Goal: Transaction & Acquisition: Purchase product/service

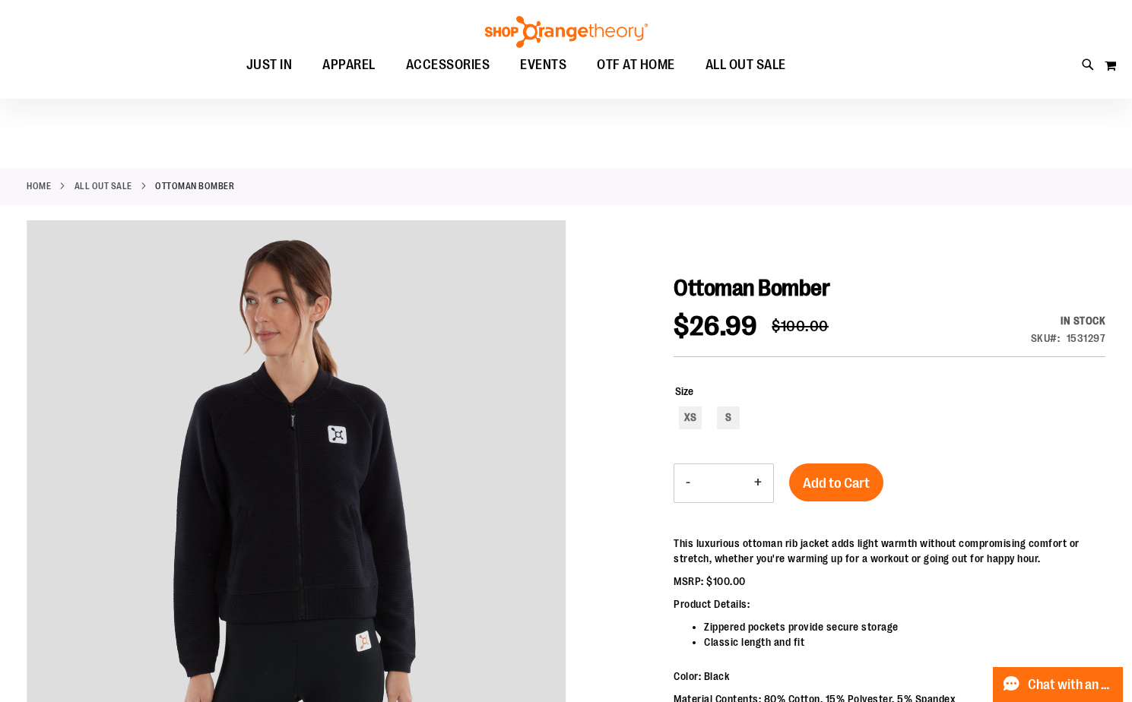
scroll to position [151, 0]
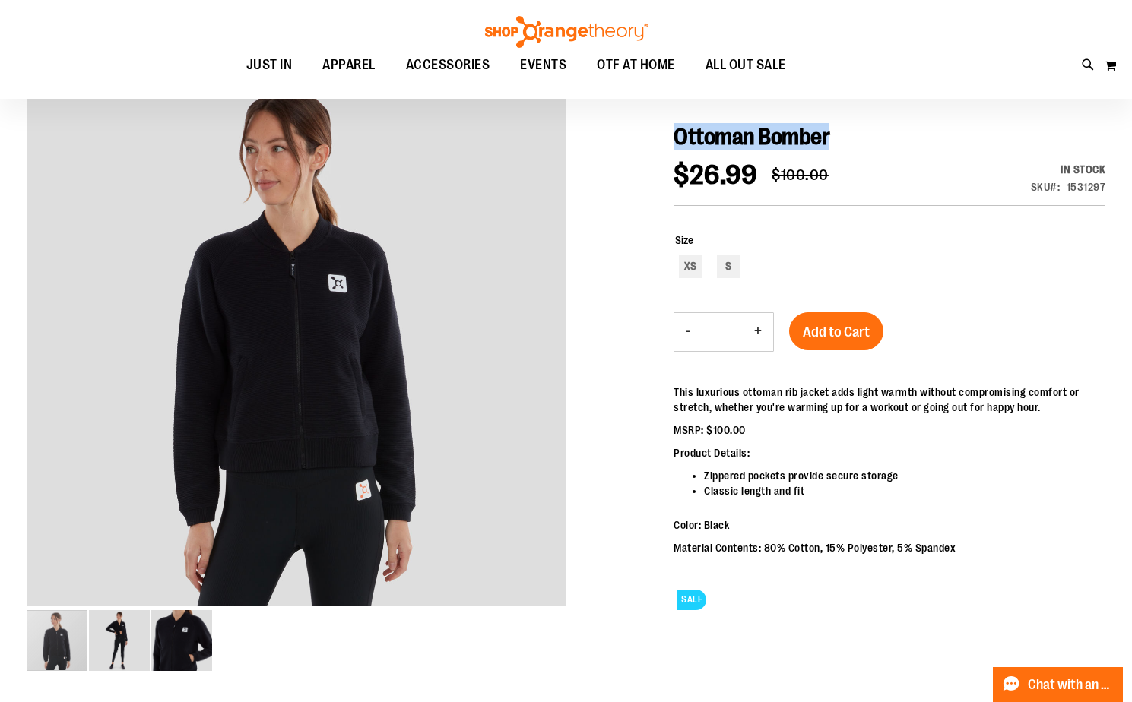
drag, startPoint x: 676, startPoint y: 135, endPoint x: 832, endPoint y: 124, distance: 156.2
click at [832, 124] on h1 "Ottoman Bomber" at bounding box center [890, 136] width 432 height 27
copy span "Ottoman Bomber"
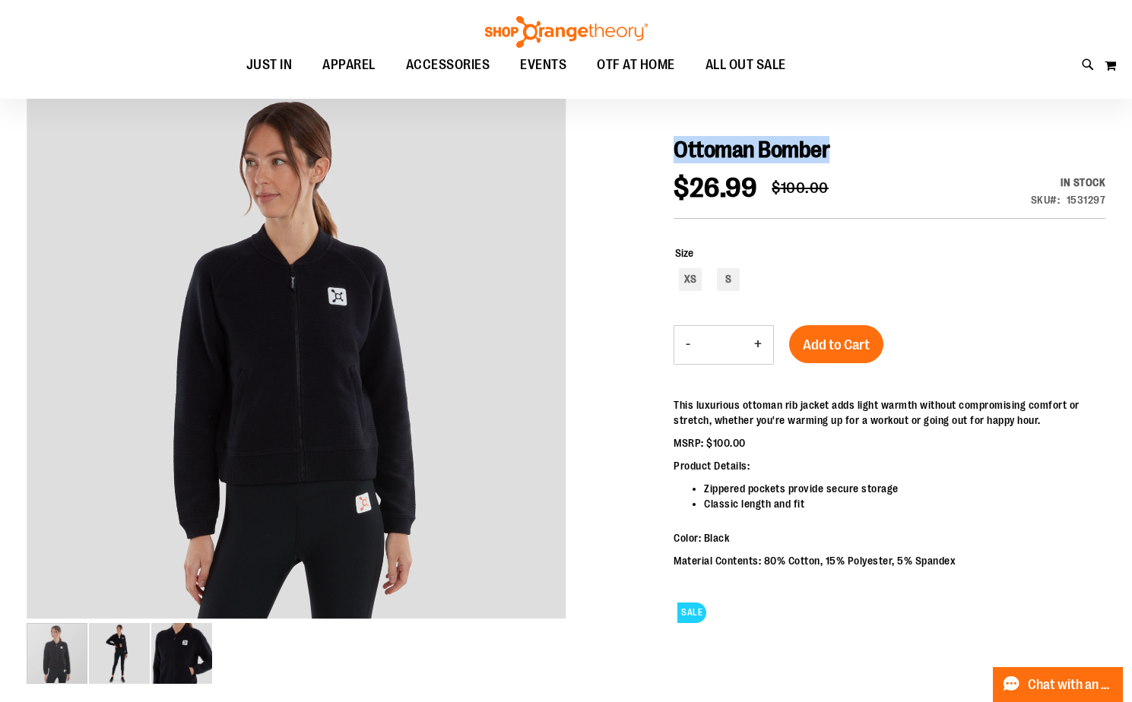
scroll to position [0, 0]
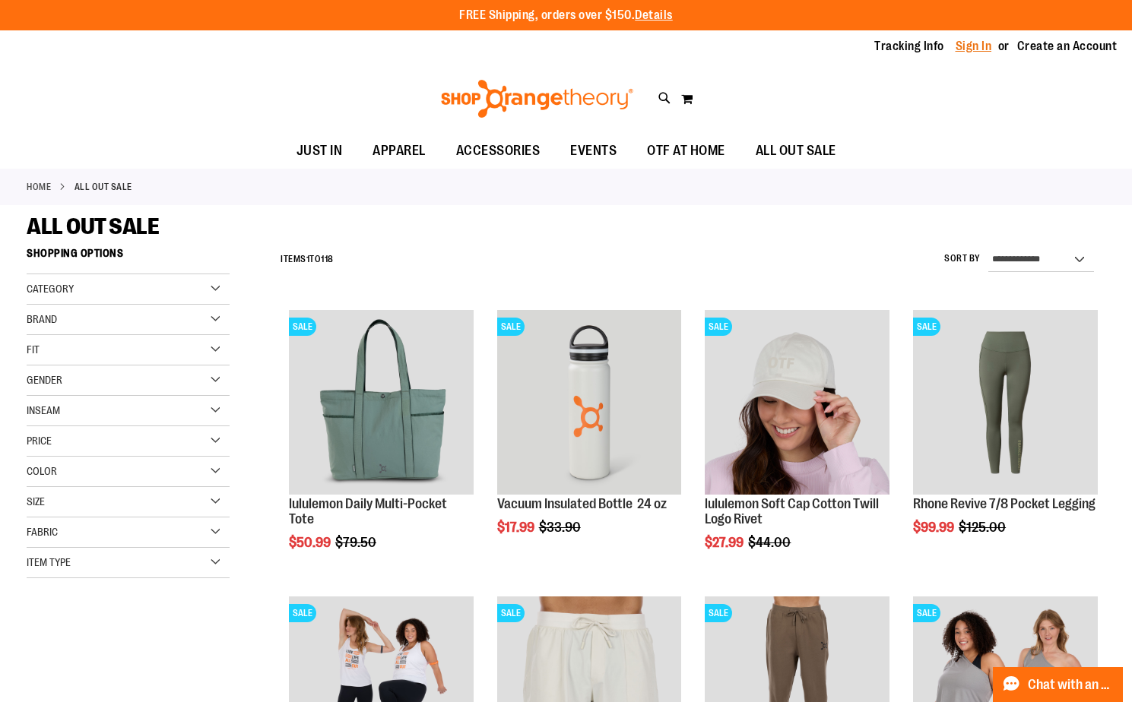
click at [981, 48] on link "Sign In" at bounding box center [974, 46] width 36 height 17
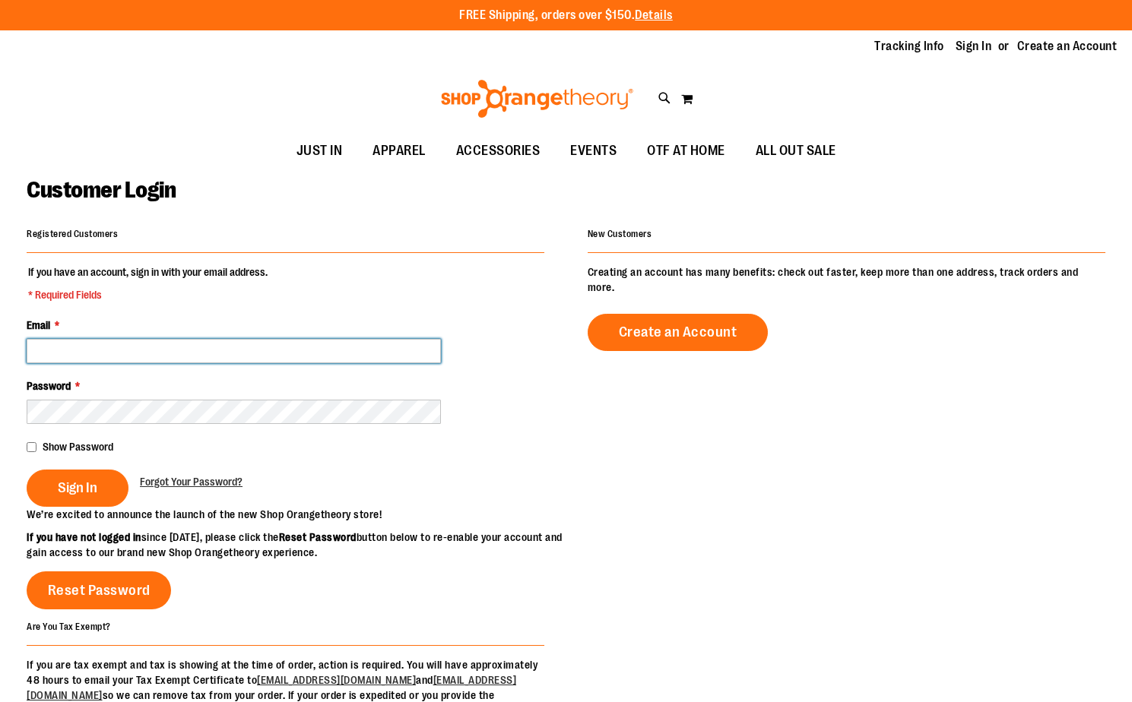
click at [92, 357] on input "Email *" at bounding box center [234, 351] width 414 height 24
type input "**********"
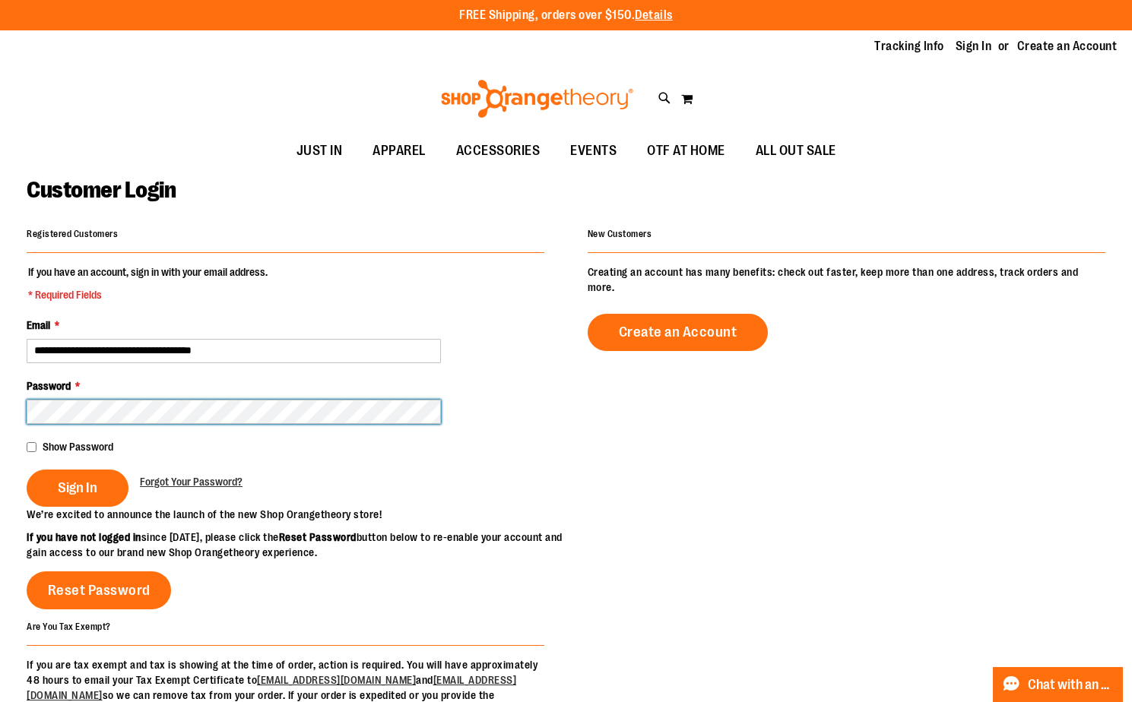
click at [27, 470] on button "Sign In" at bounding box center [78, 488] width 102 height 37
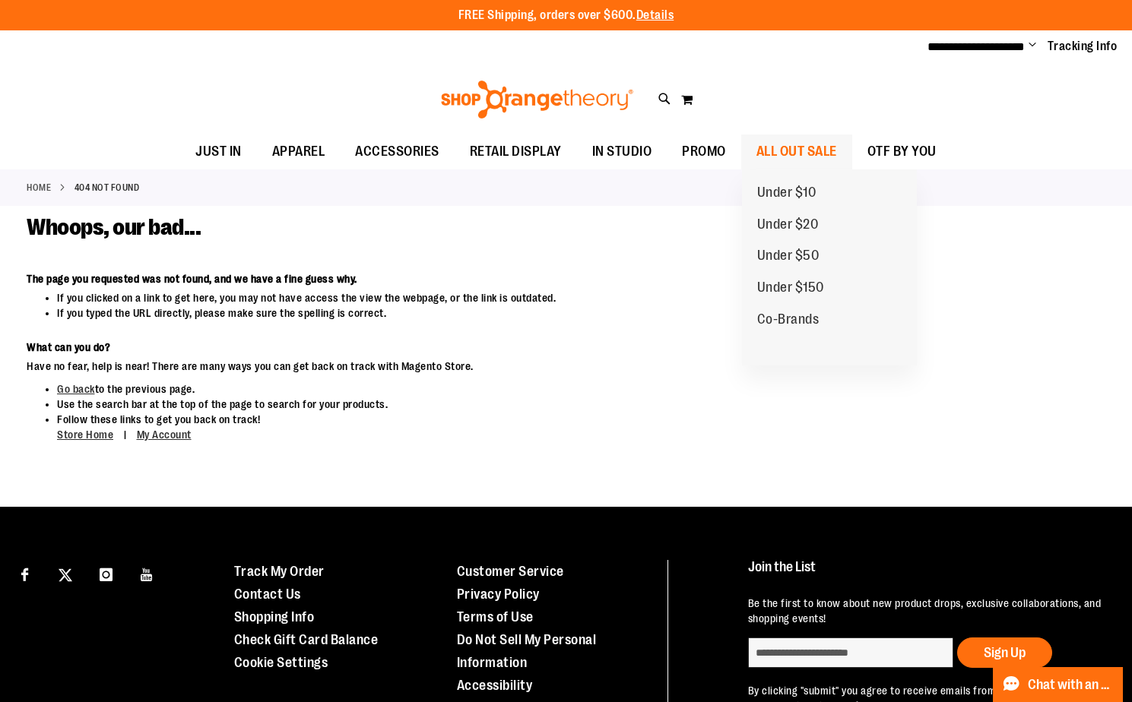
click at [777, 152] on span "ALL OUT SALE" at bounding box center [796, 152] width 81 height 34
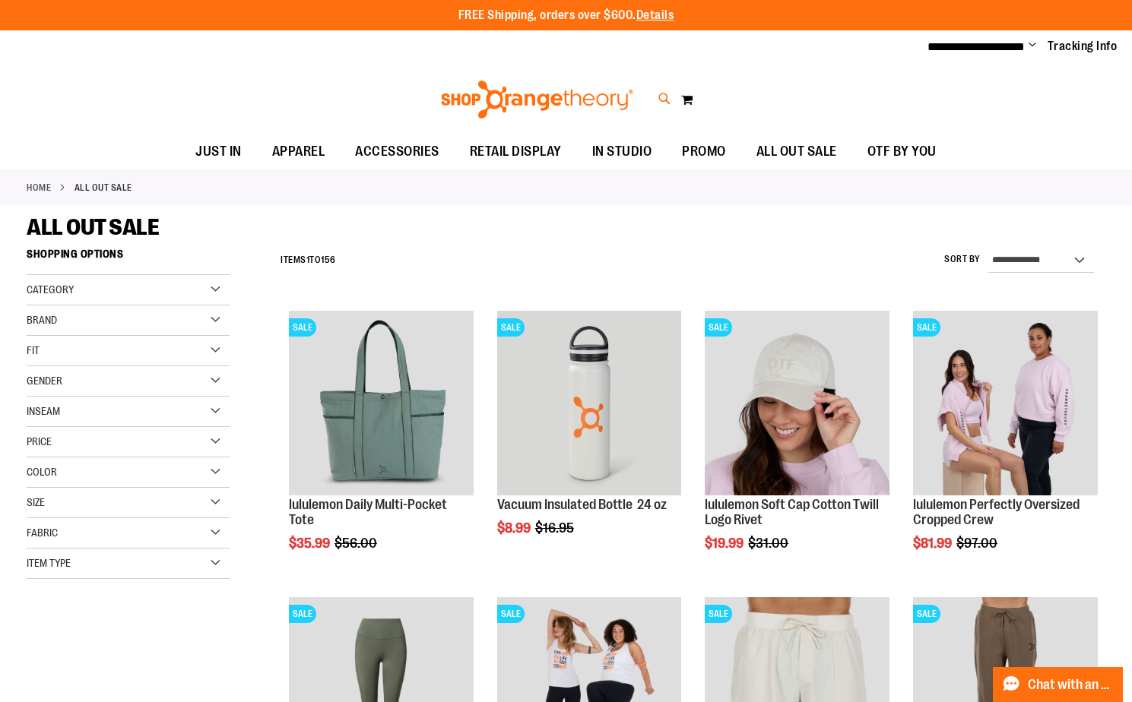
click at [662, 96] on icon at bounding box center [664, 98] width 13 height 17
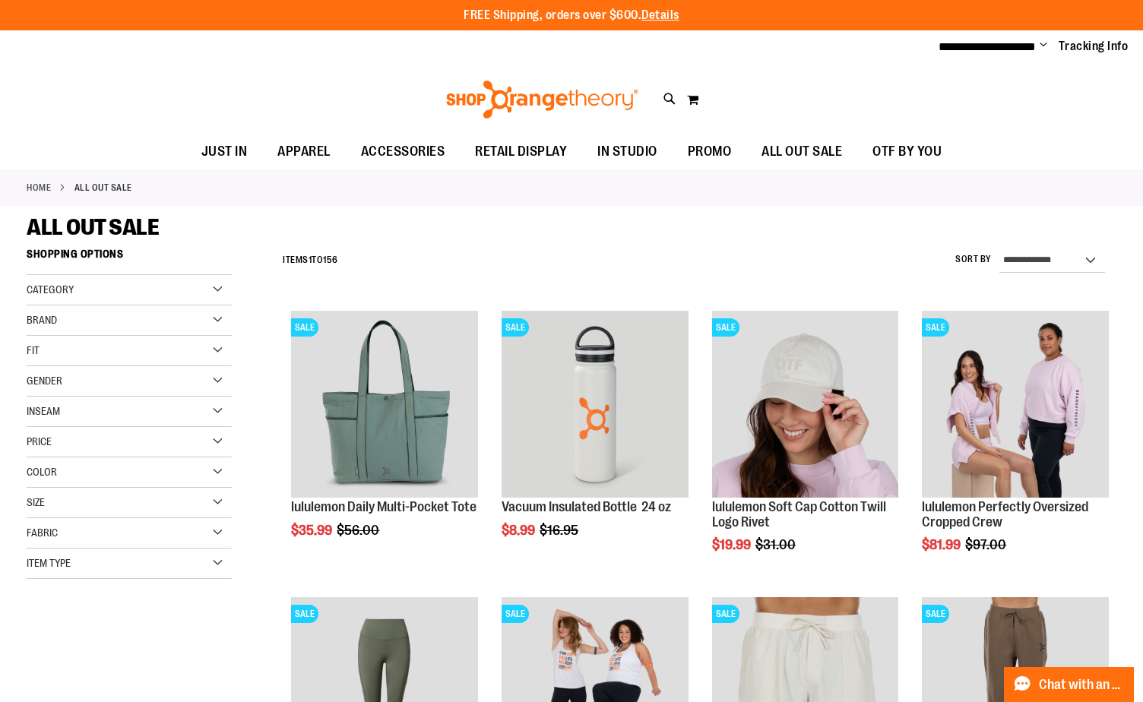
click at [384, 84] on input "Search" at bounding box center [571, 86] width 905 height 50
paste input "**********"
type input "**********"
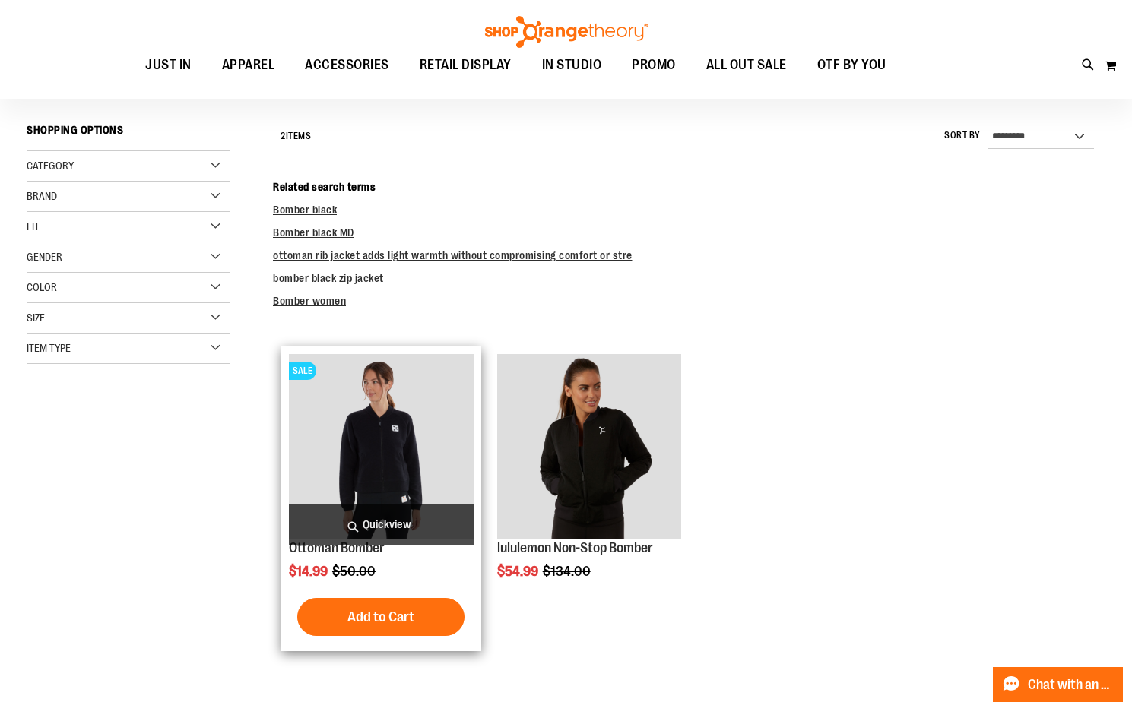
scroll to position [227, 0]
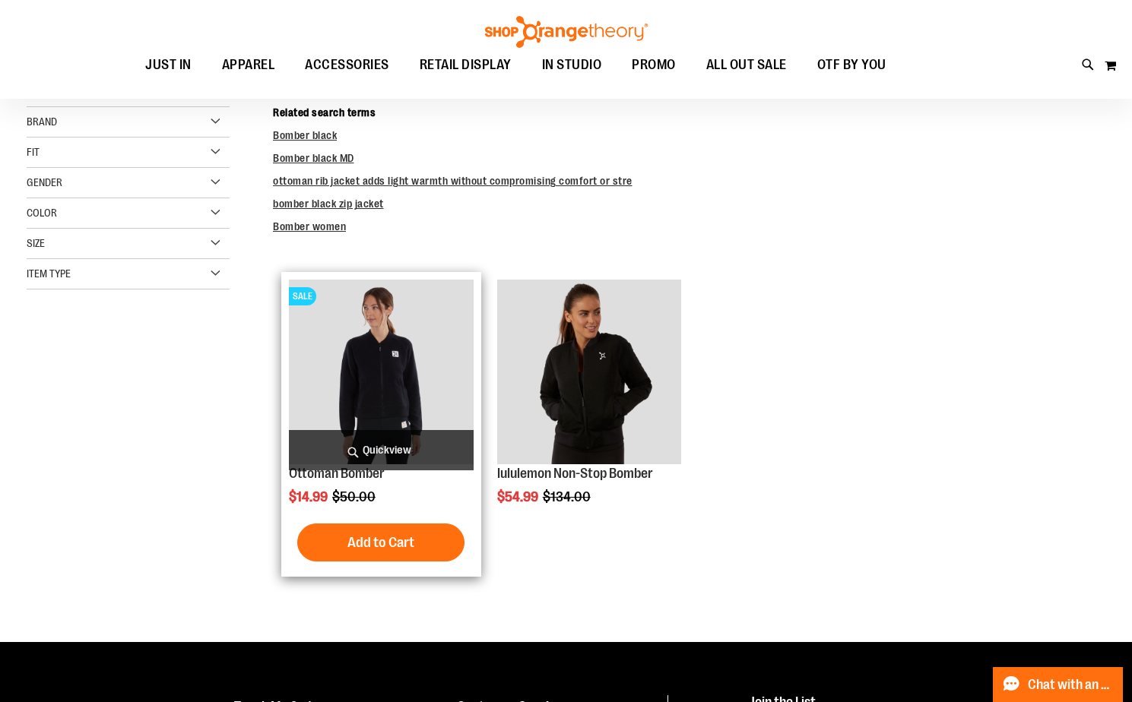
click at [389, 418] on img "product" at bounding box center [381, 372] width 185 height 185
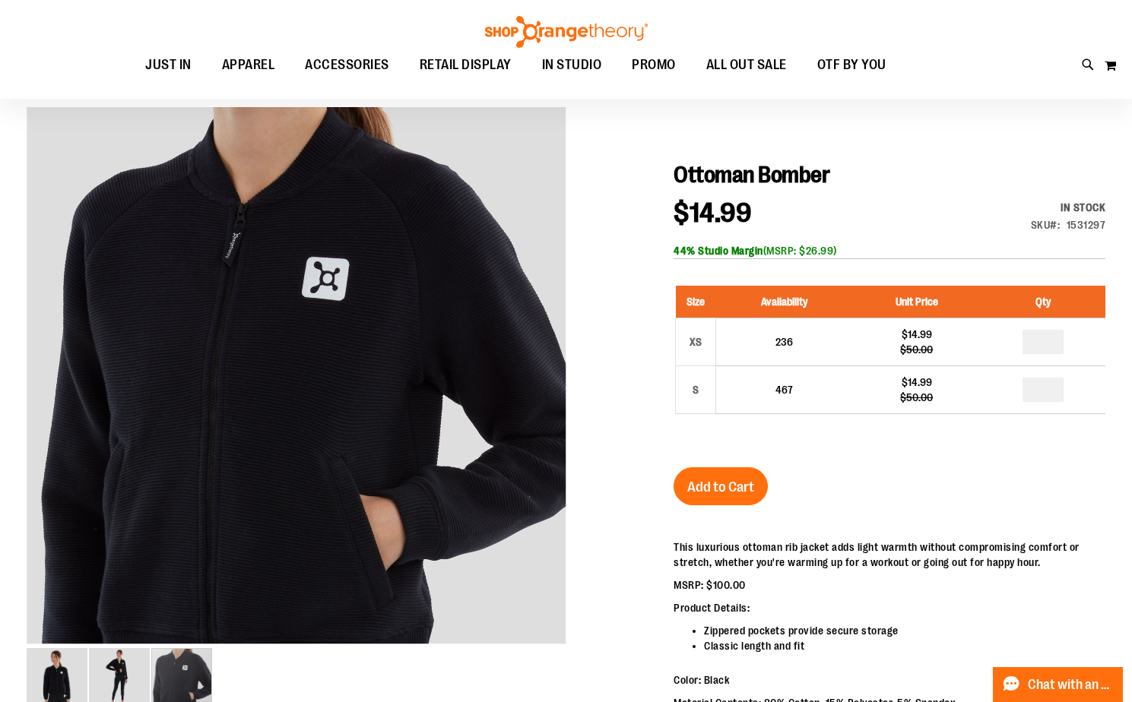
scroll to position [111, 0]
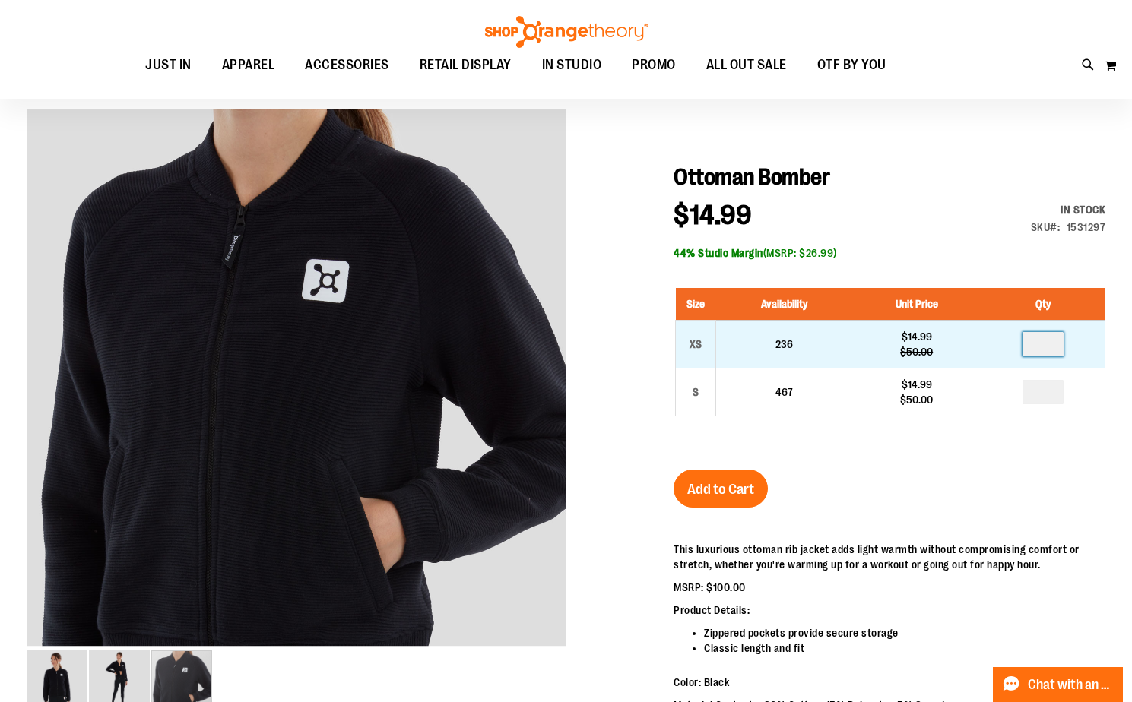
click at [1041, 344] on input "number" at bounding box center [1042, 344] width 41 height 24
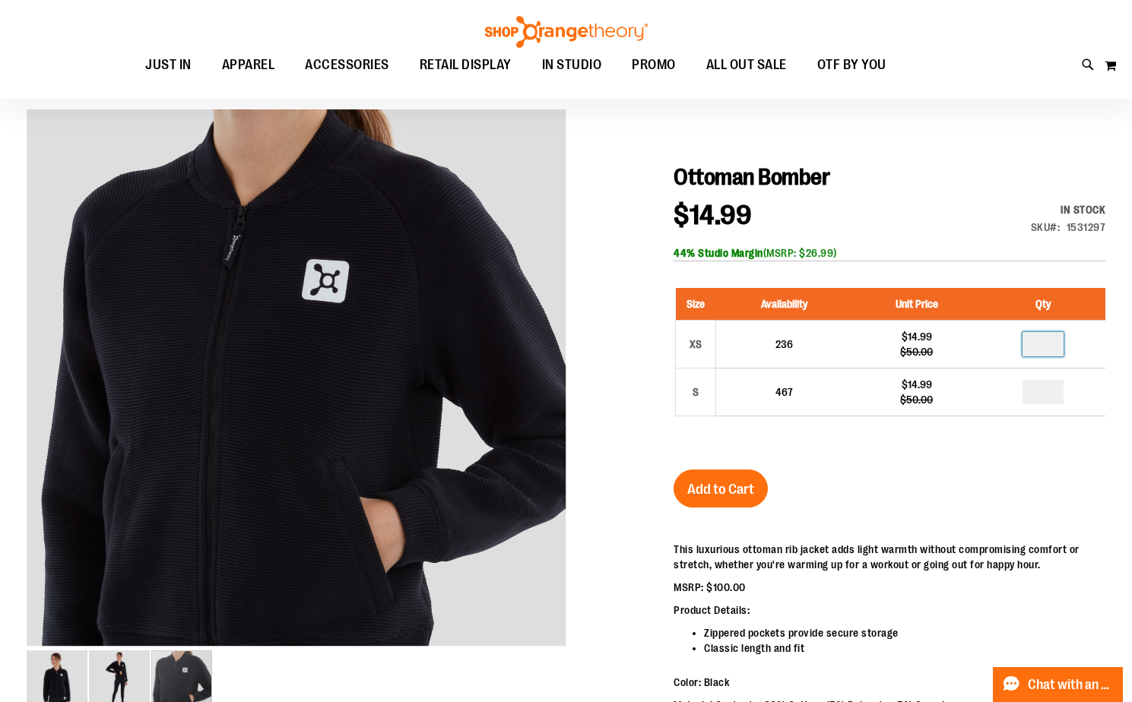
type input "*"
click at [733, 490] on span "Add to Cart" at bounding box center [720, 489] width 67 height 17
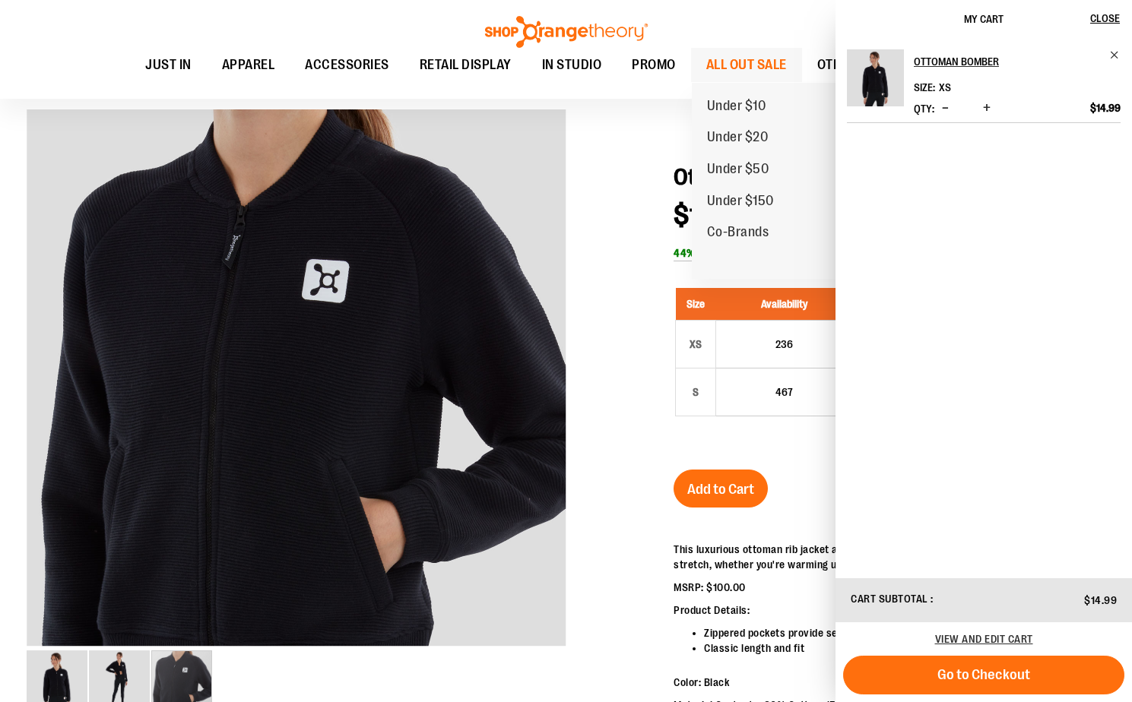
click at [728, 59] on span "ALL OUT SALE" at bounding box center [746, 65] width 81 height 34
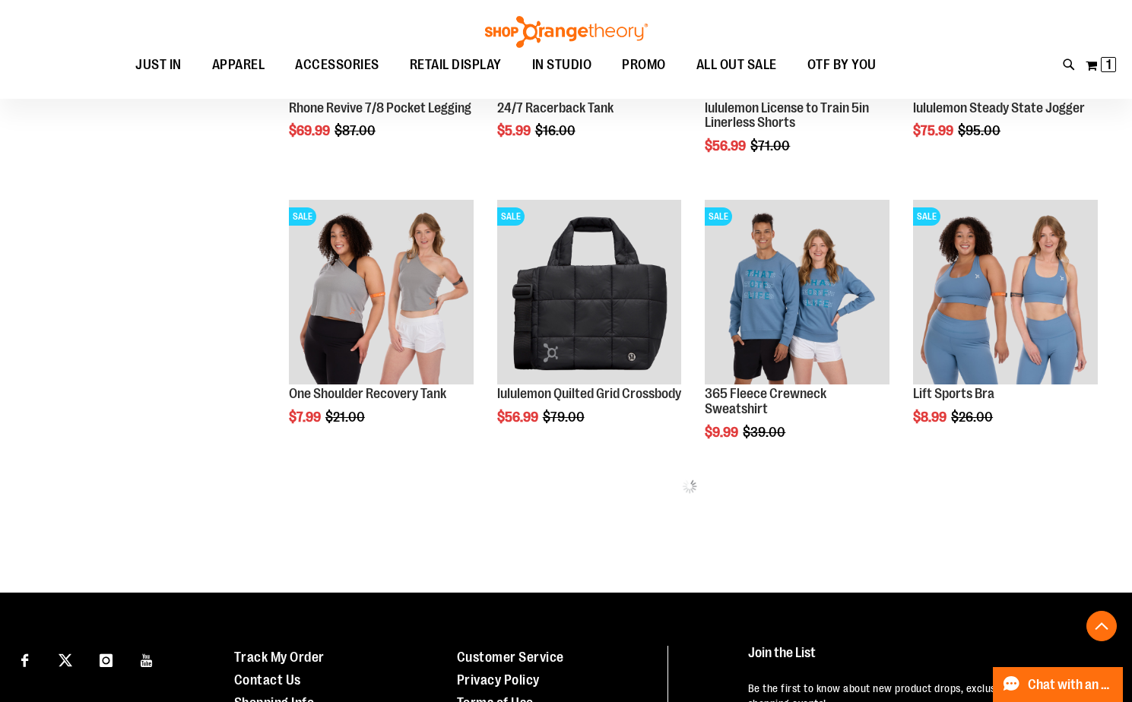
scroll to position [871, 0]
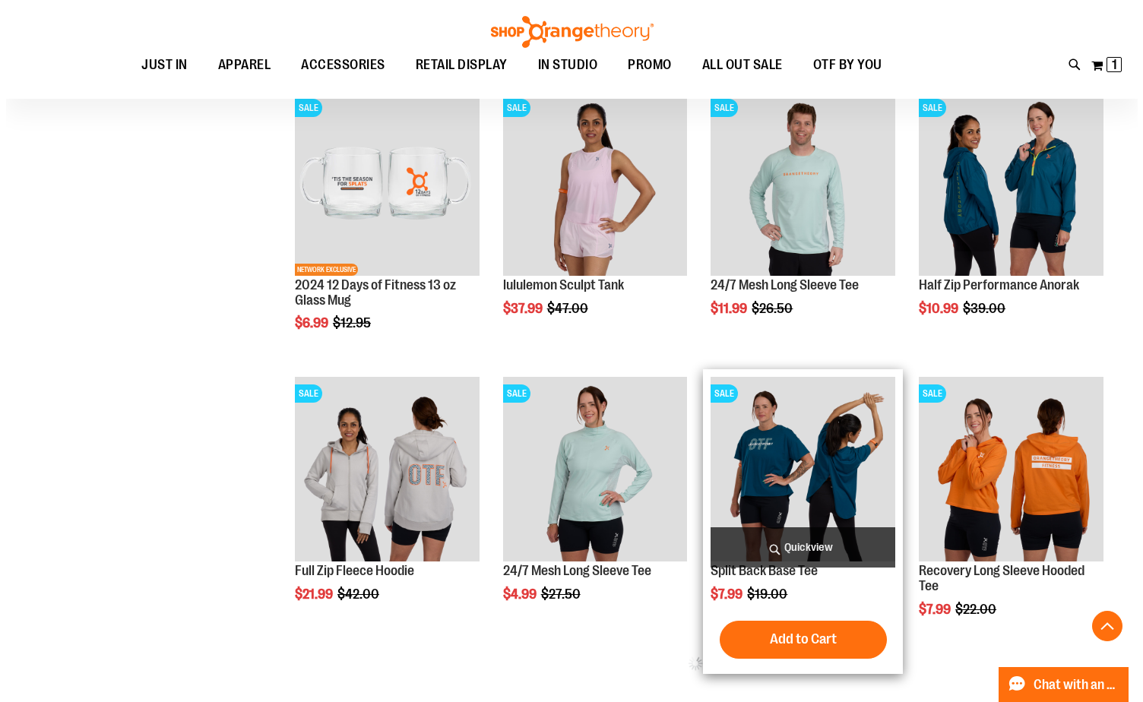
scroll to position [1403, 0]
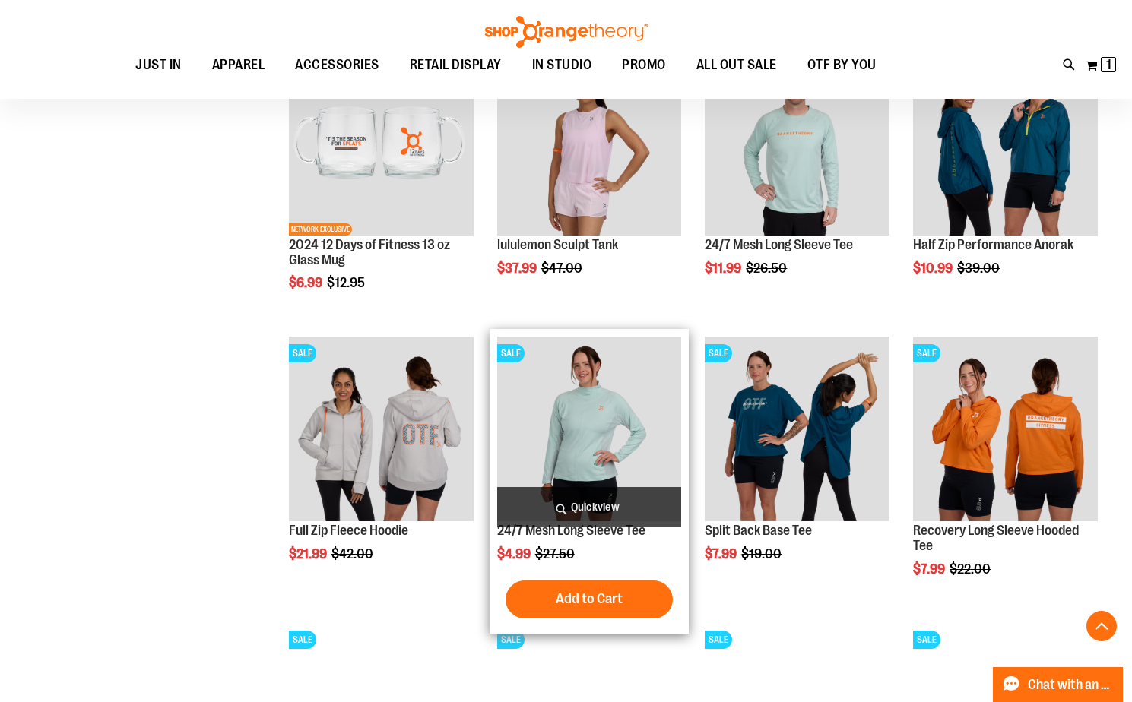
click at [610, 528] on span "Quickview" at bounding box center [589, 507] width 185 height 40
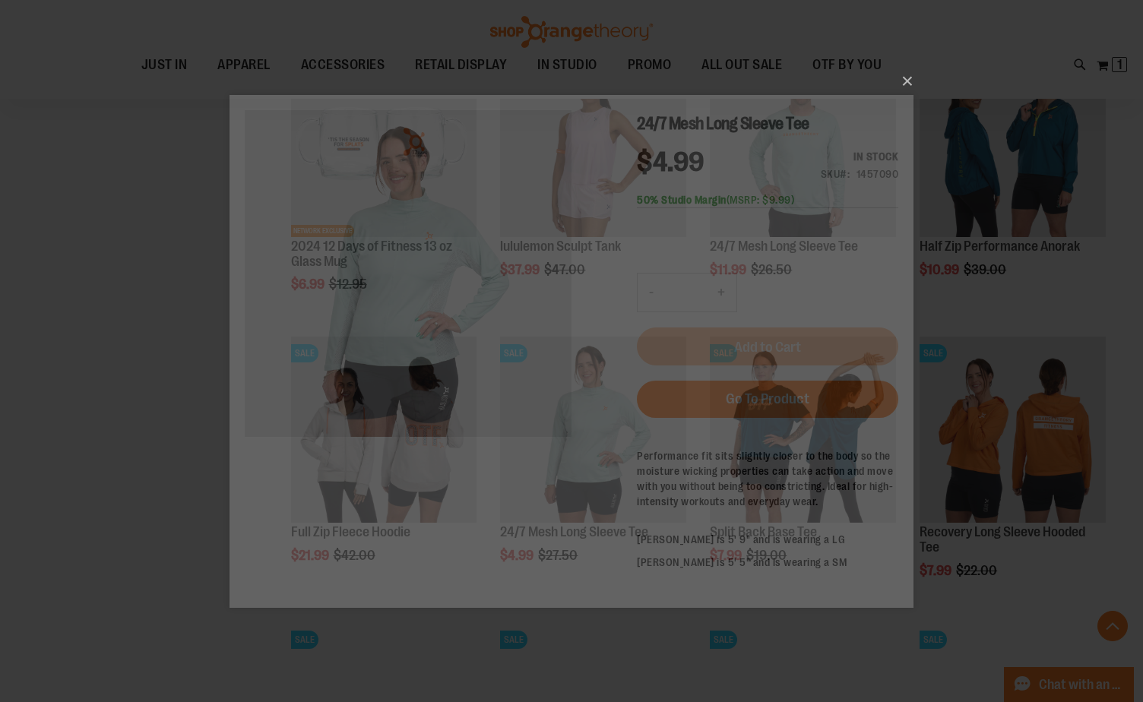
scroll to position [0, 0]
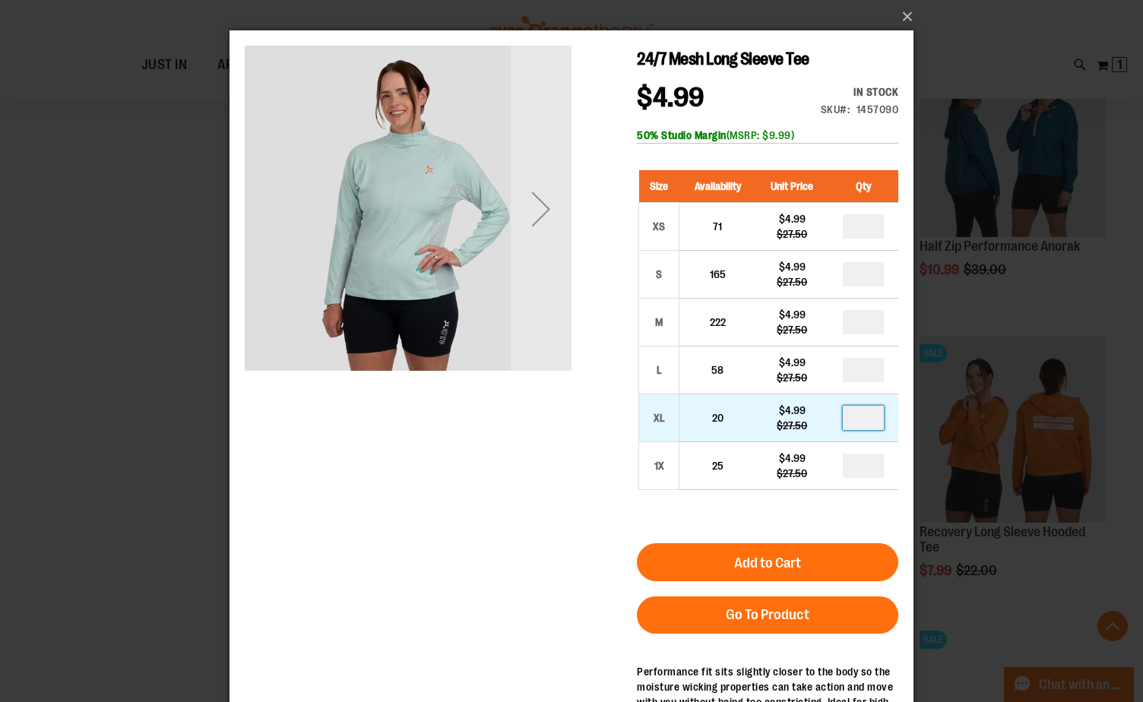
click at [867, 423] on input "number" at bounding box center [863, 418] width 41 height 24
type input "*"
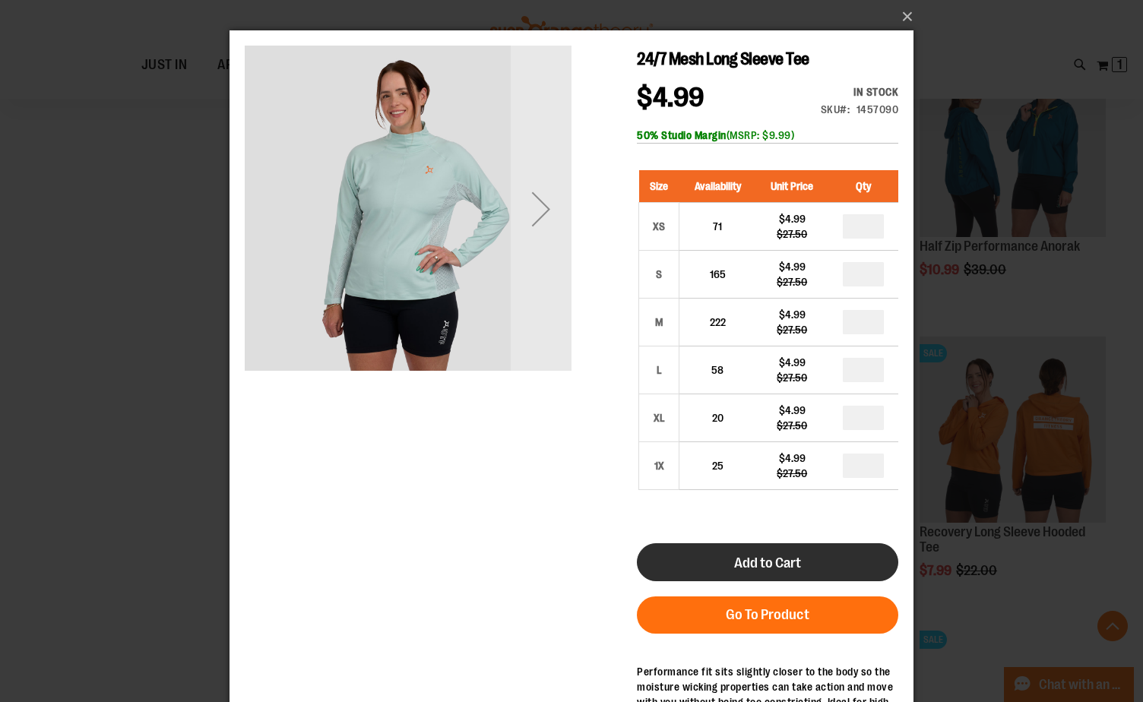
click at [842, 548] on button "Add to Cart" at bounding box center [767, 563] width 261 height 38
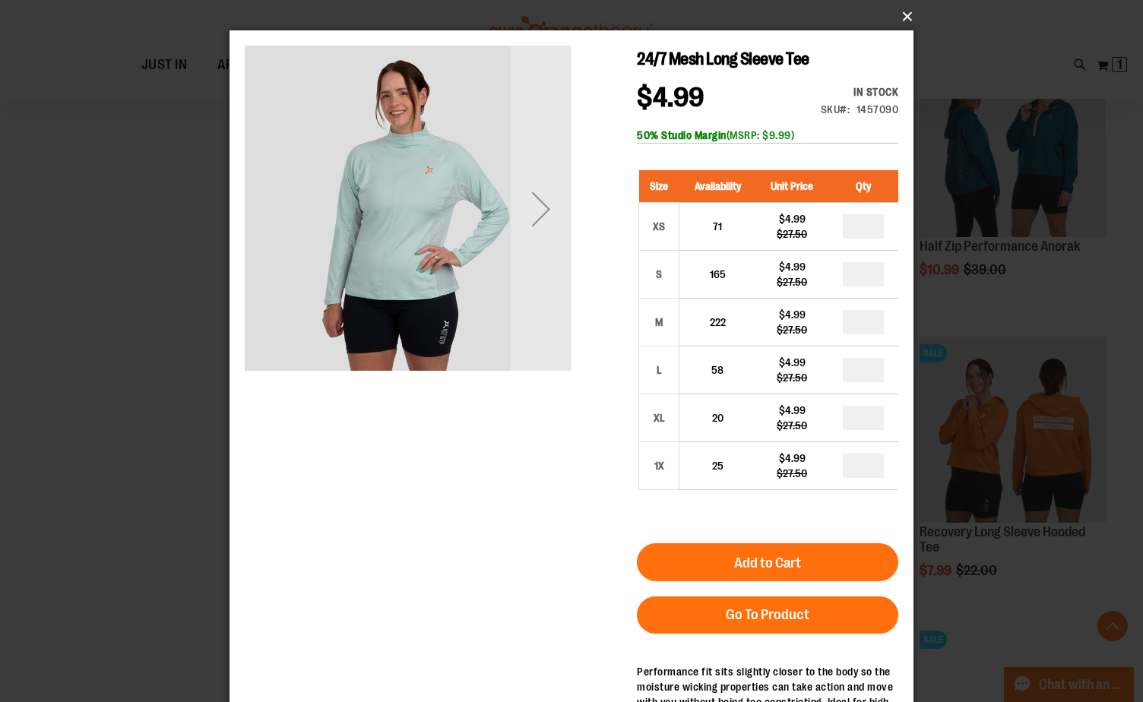
click at [904, 15] on button "×" at bounding box center [576, 16] width 684 height 33
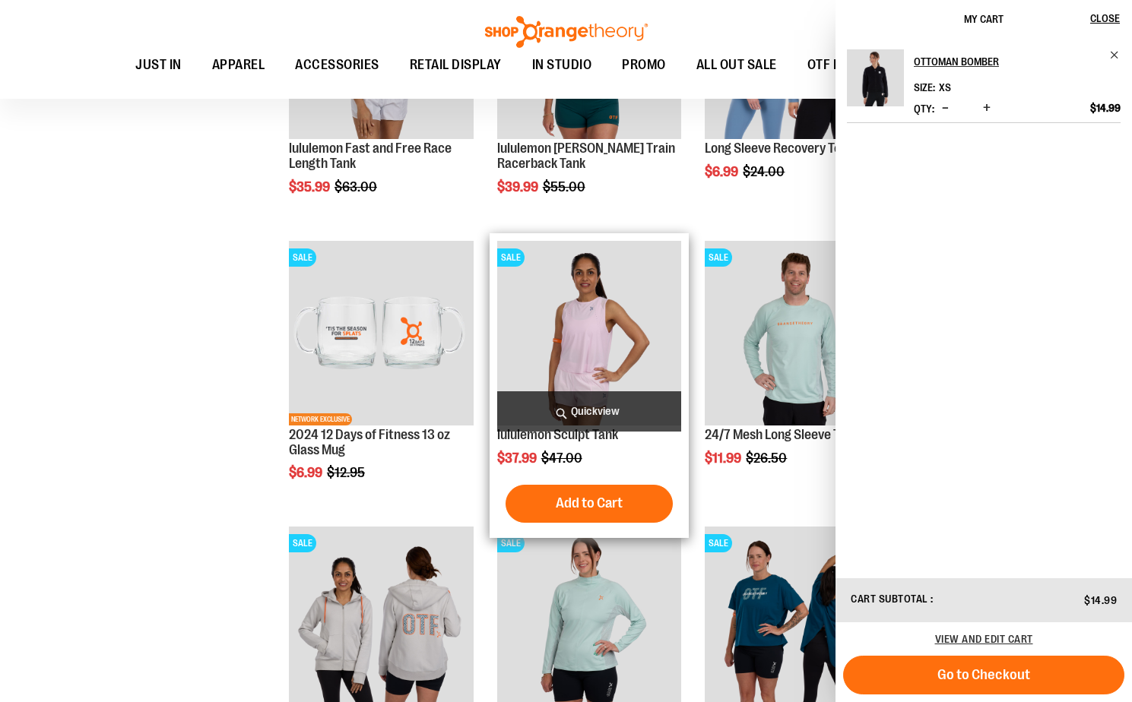
scroll to position [1216, 0]
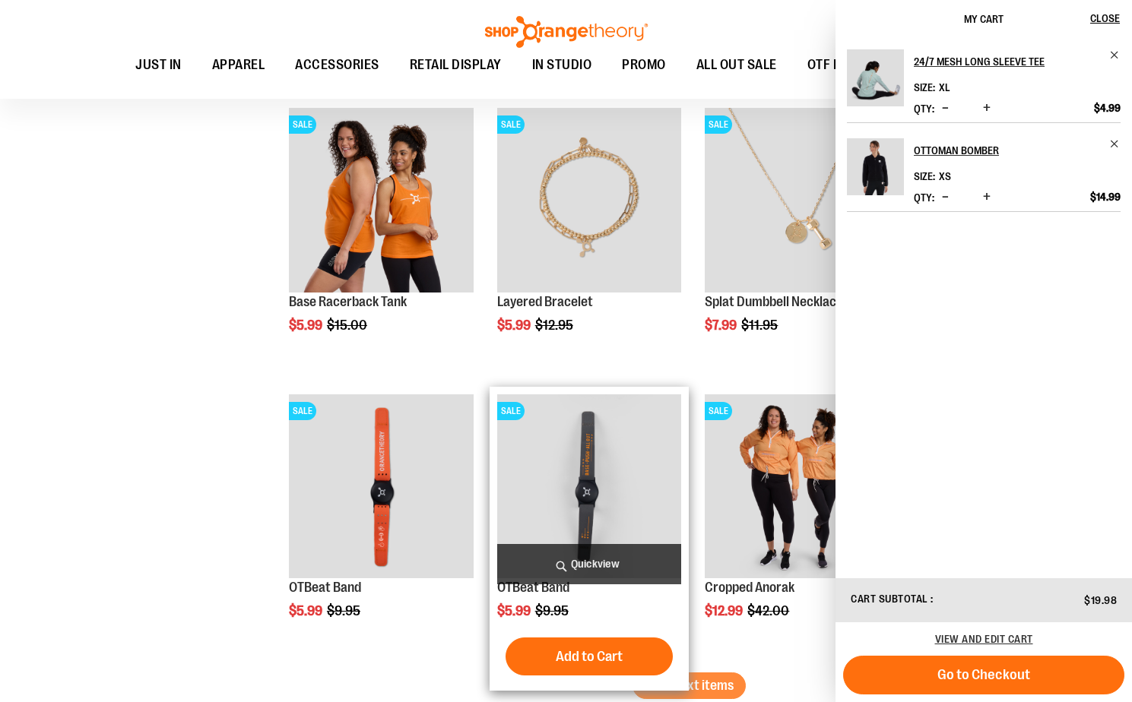
scroll to position [2509, 0]
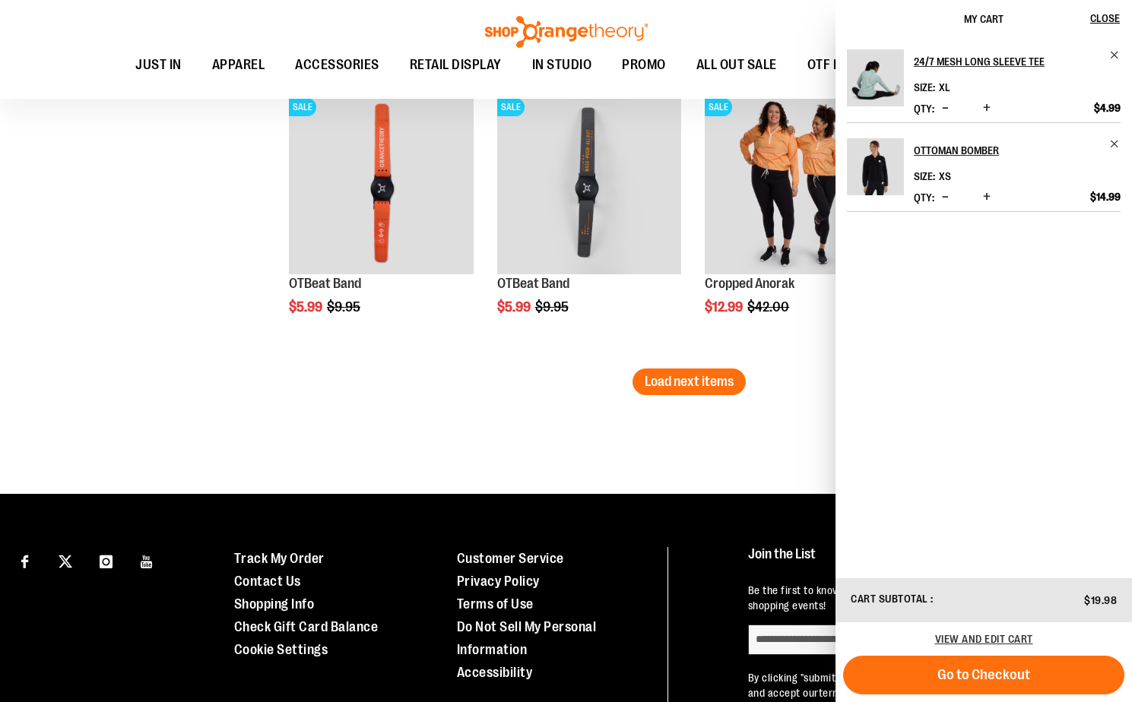
click at [793, 425] on div "Page You're currently reading page 1 Page 2 Page 3 Page 4 Page 5" at bounding box center [689, 425] width 832 height 15
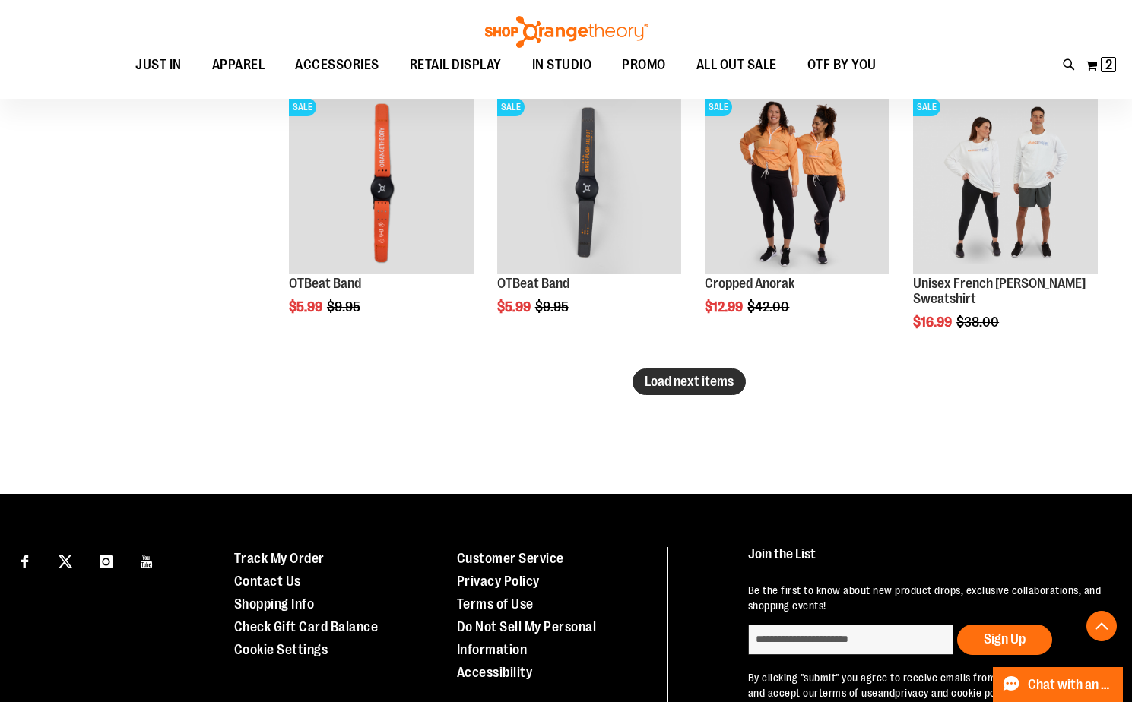
click at [697, 378] on span "Load next items" at bounding box center [689, 381] width 89 height 15
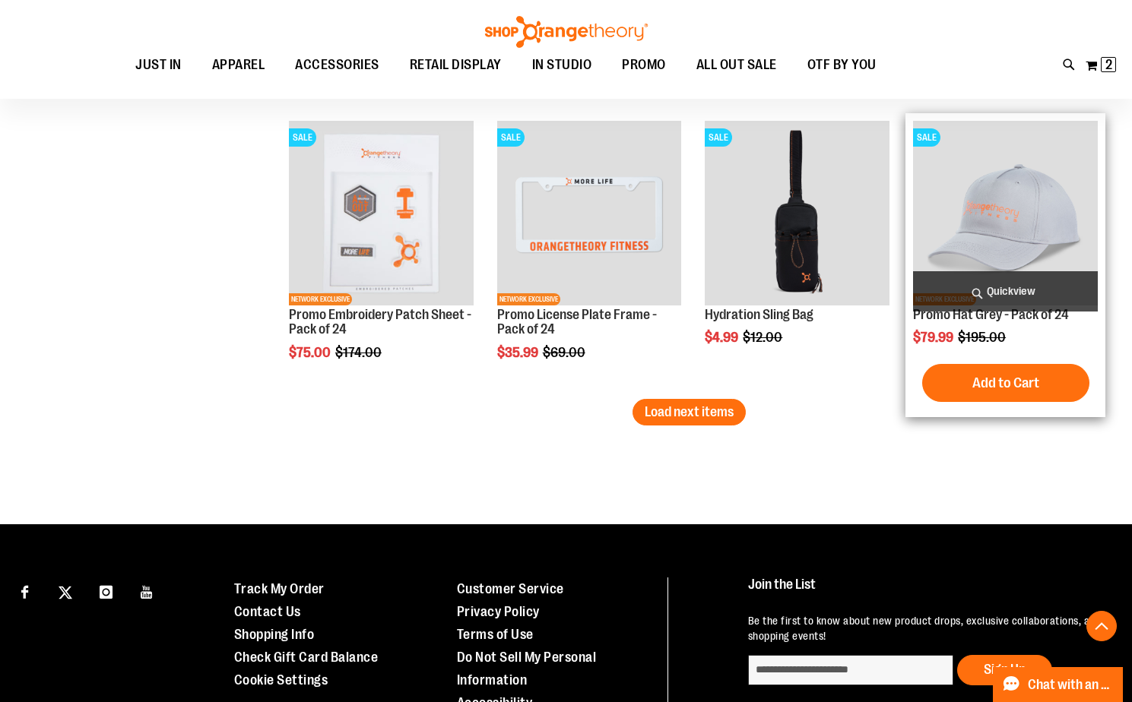
scroll to position [3345, 0]
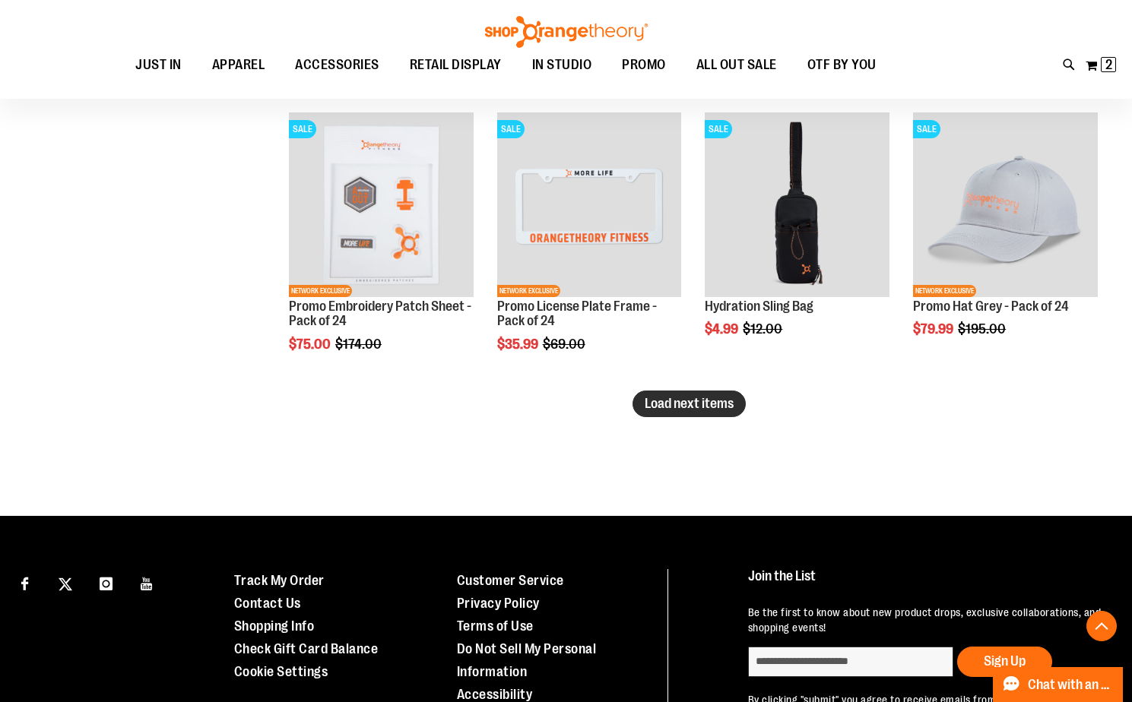
click at [712, 406] on span "Load next items" at bounding box center [689, 403] width 89 height 15
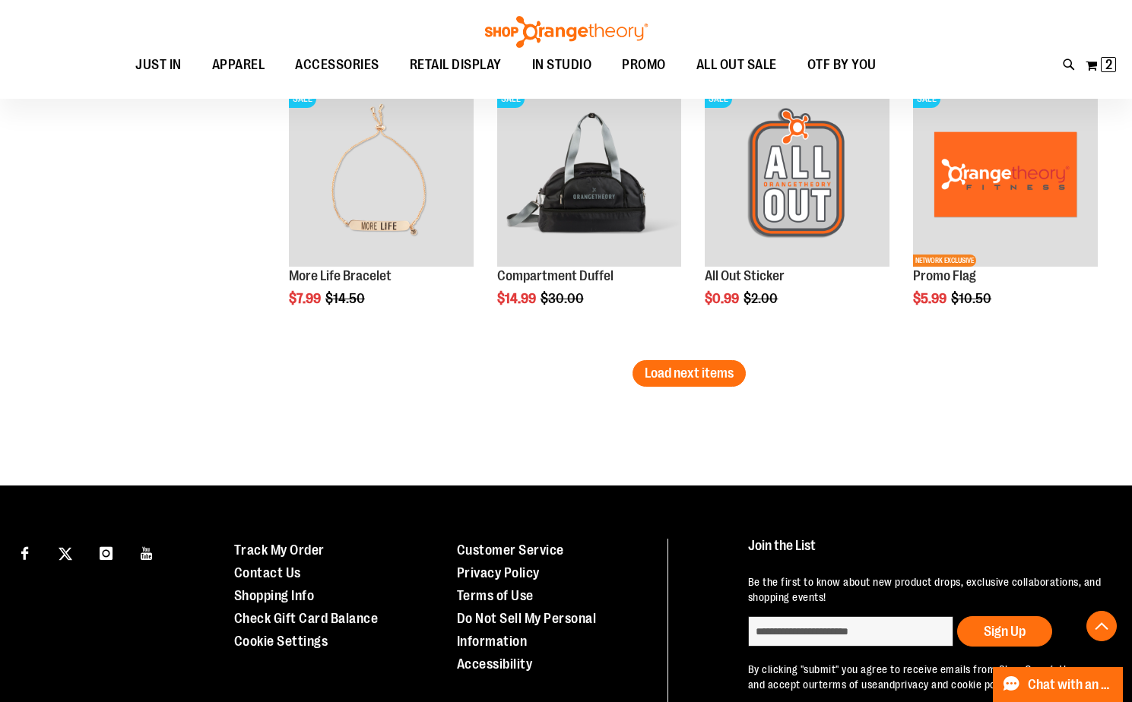
scroll to position [4257, 0]
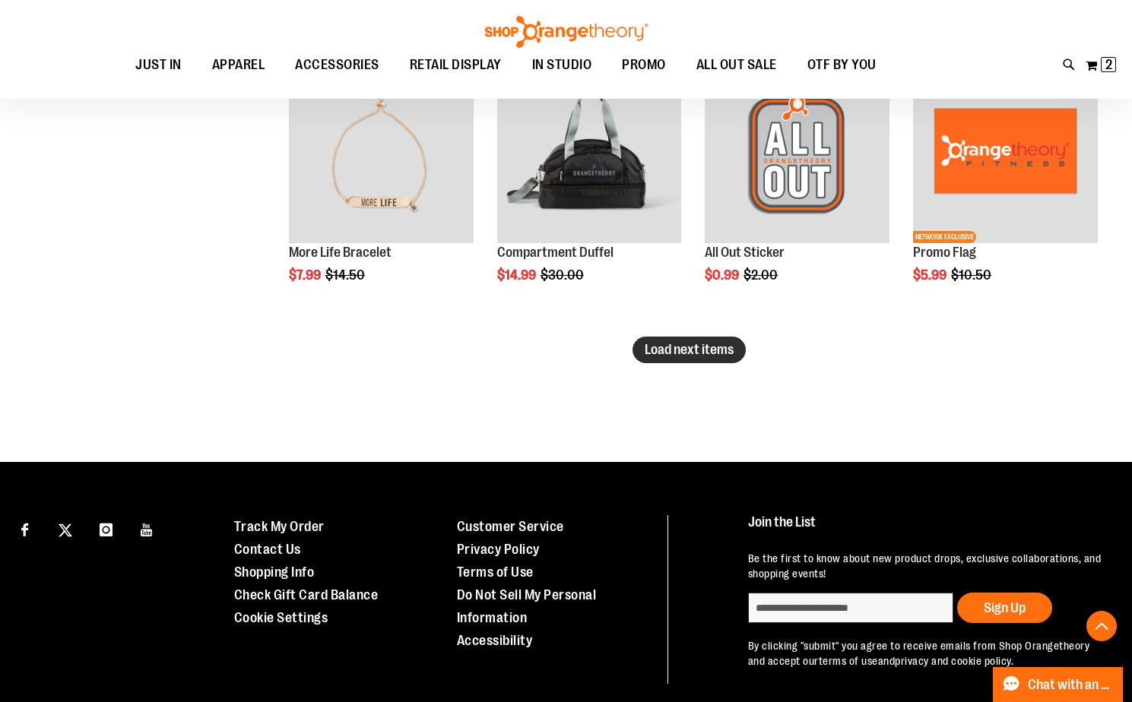
click at [708, 358] on button "Load next items" at bounding box center [688, 350] width 113 height 27
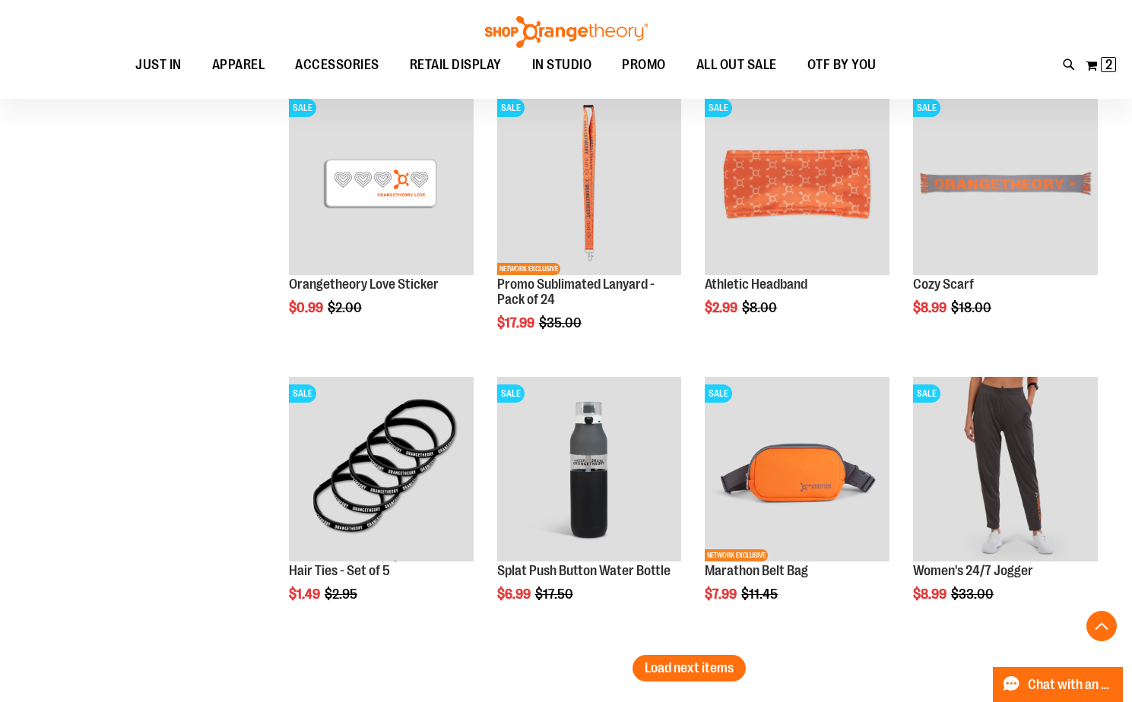
scroll to position [5169, 0]
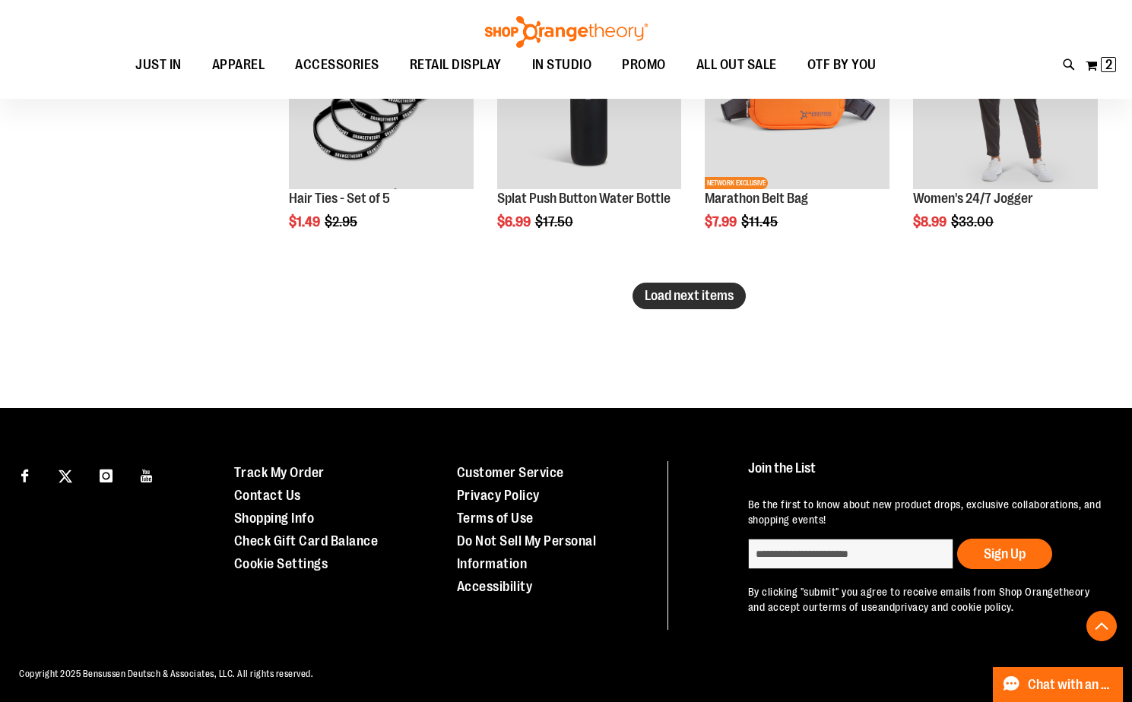
click at [703, 299] on span "Load next items" at bounding box center [689, 295] width 89 height 15
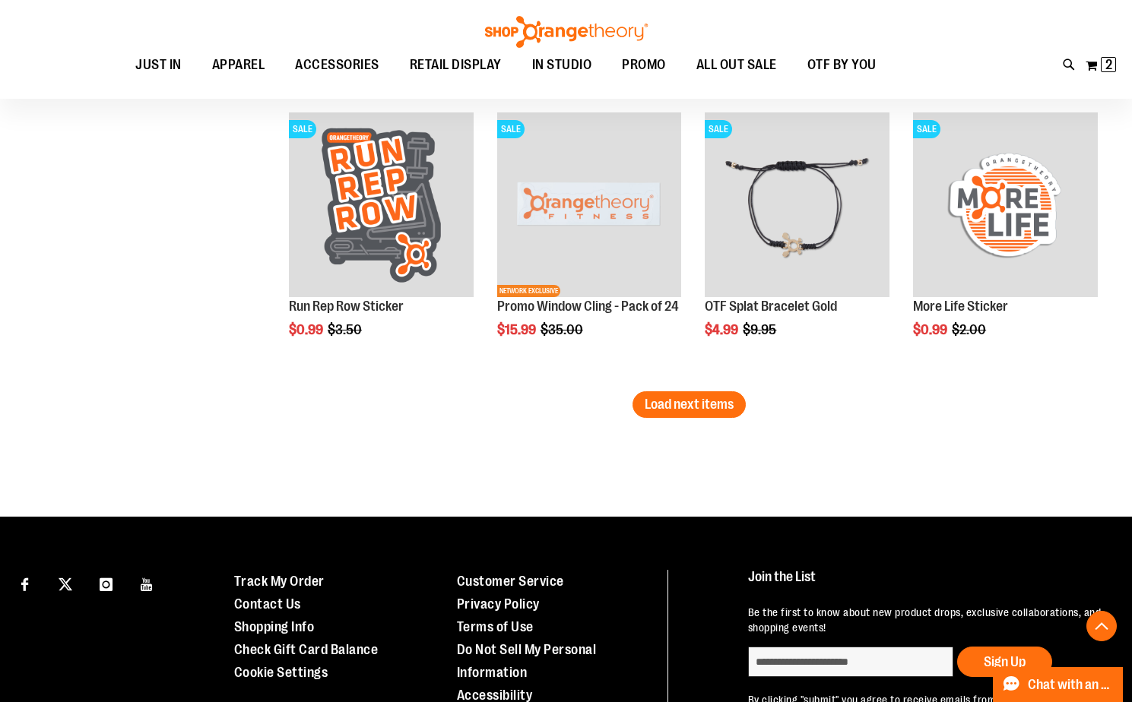
scroll to position [6005, 0]
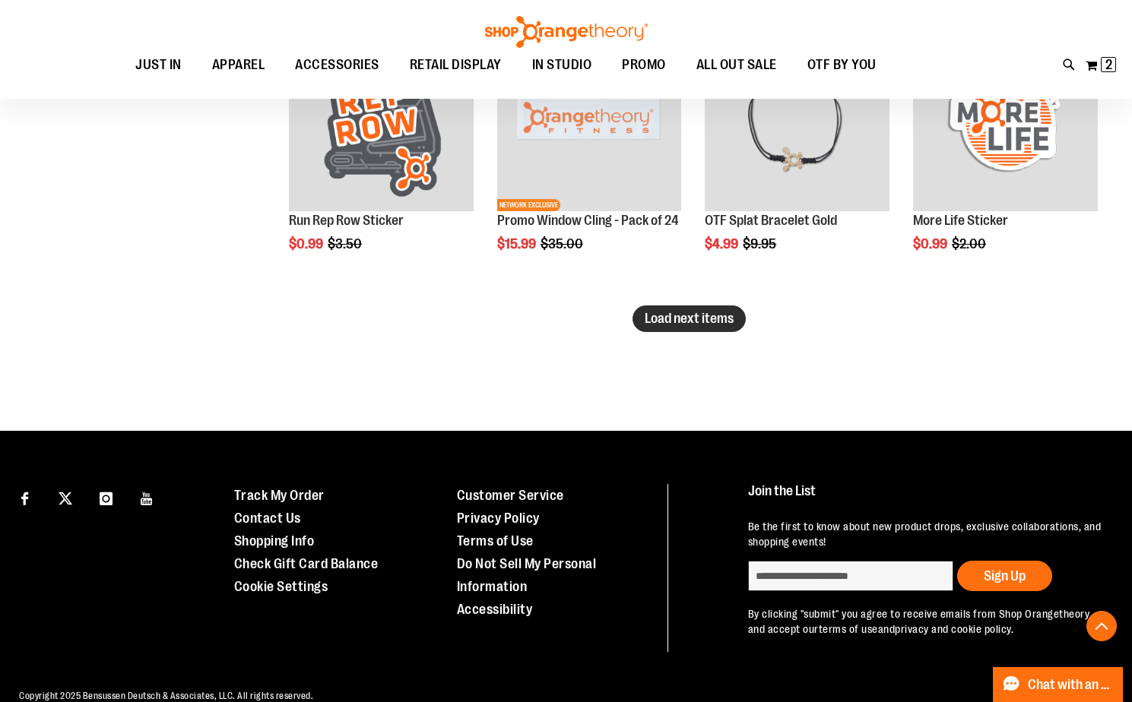
click at [691, 328] on button "Load next items" at bounding box center [688, 319] width 113 height 27
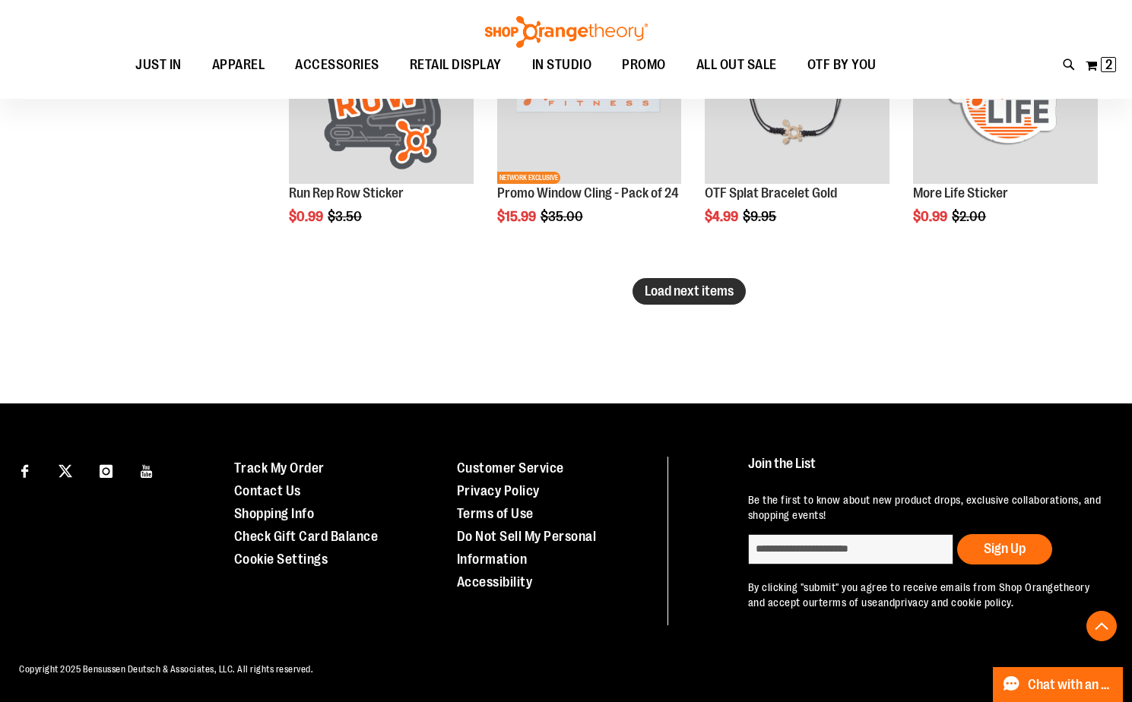
click at [741, 290] on button "Load next items" at bounding box center [688, 291] width 113 height 27
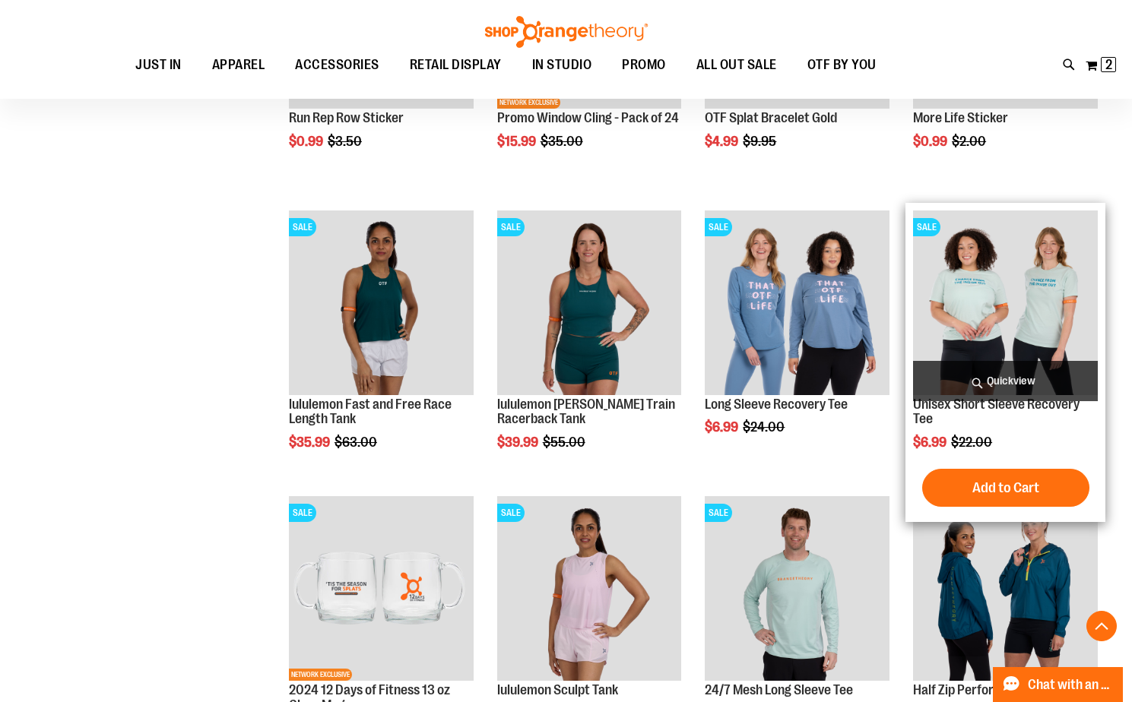
scroll to position [7195, 0]
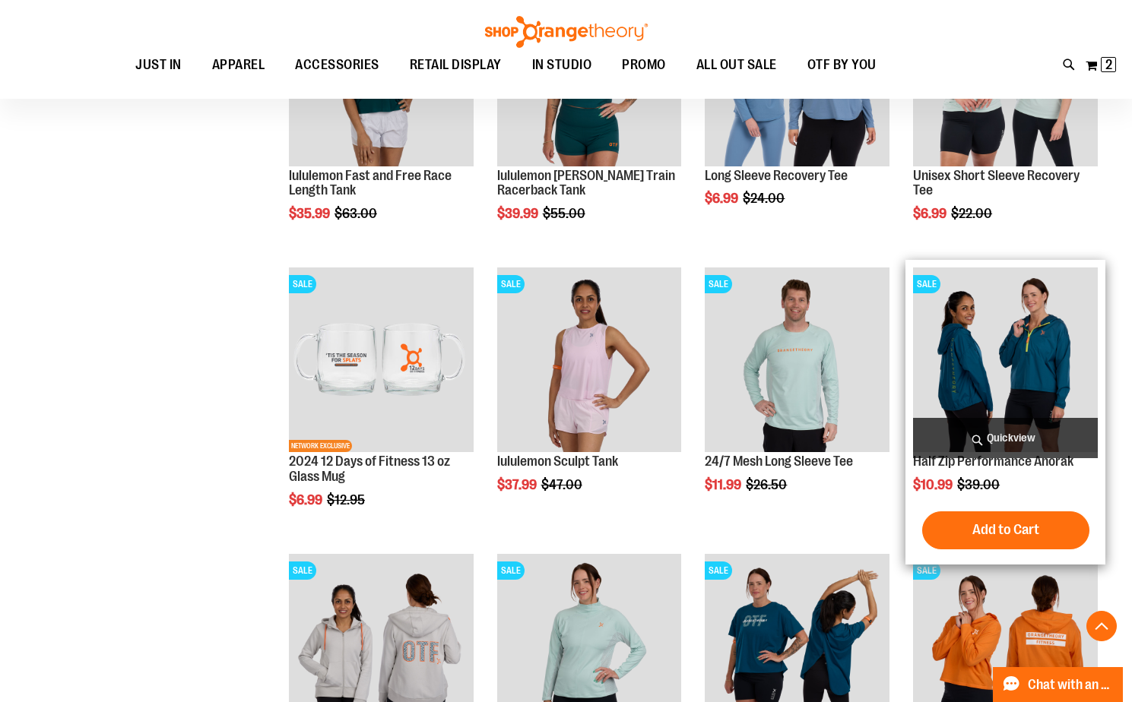
click at [1029, 489] on div "$10.99 Regular Price $39.00" at bounding box center [1005, 484] width 185 height 15
click at [998, 526] on span "Add to Cart" at bounding box center [1005, 529] width 67 height 17
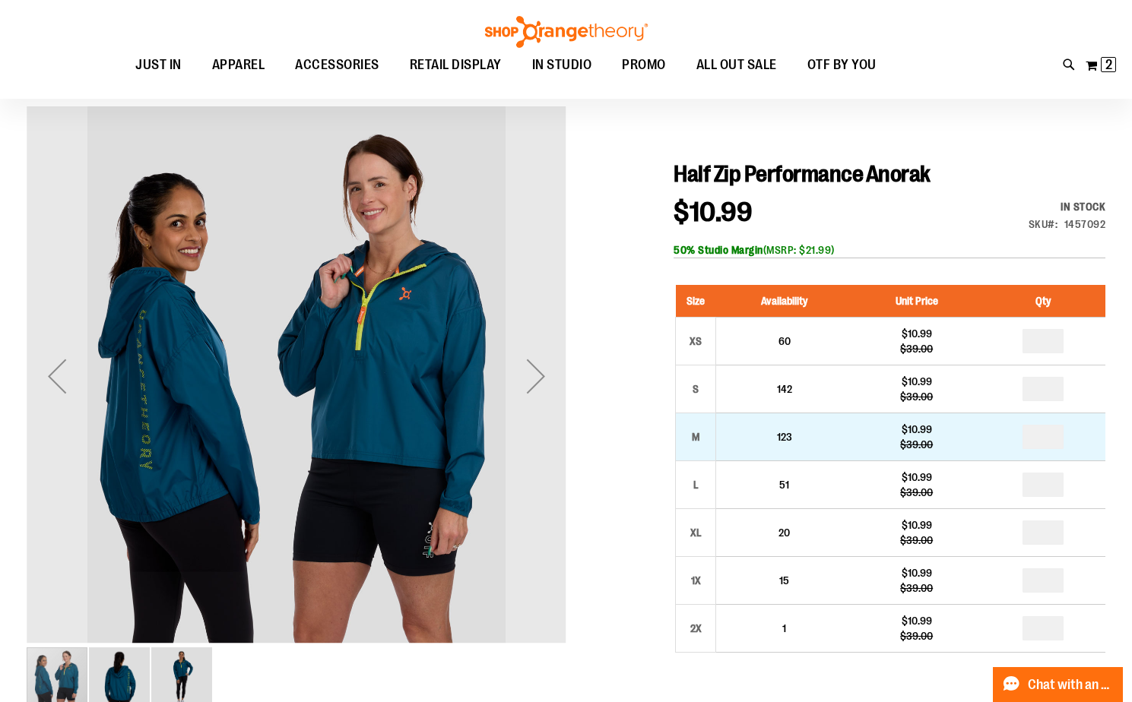
scroll to position [227, 0]
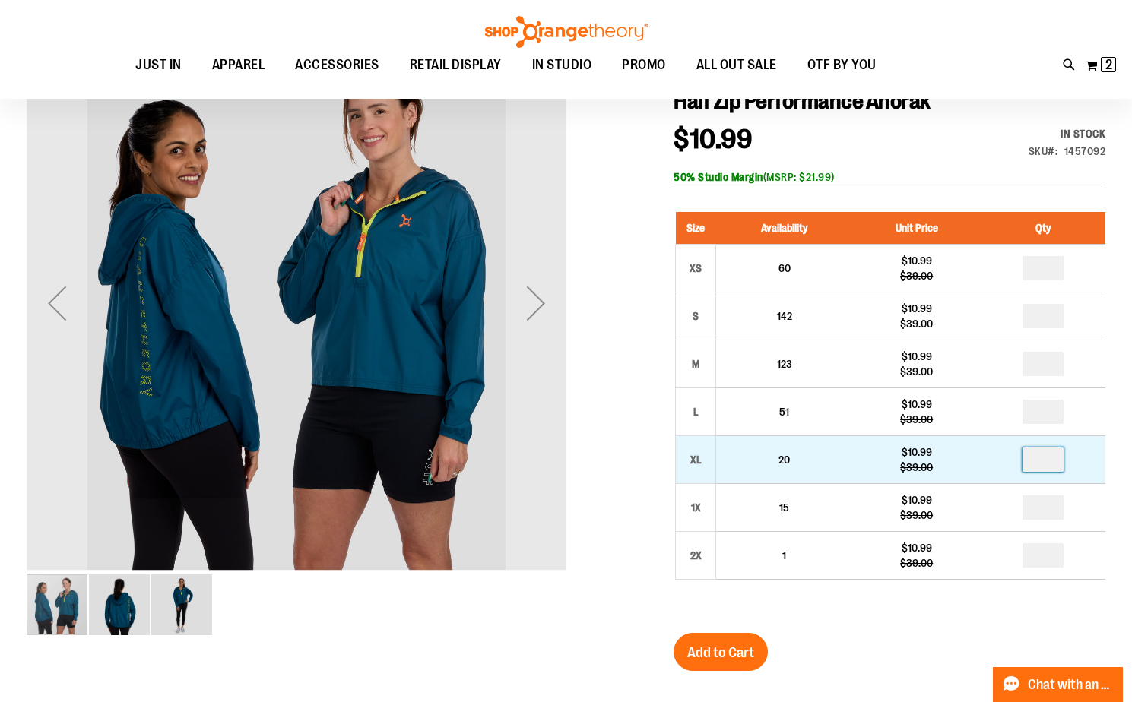
click at [1048, 458] on input "number" at bounding box center [1042, 460] width 41 height 24
type input "*"
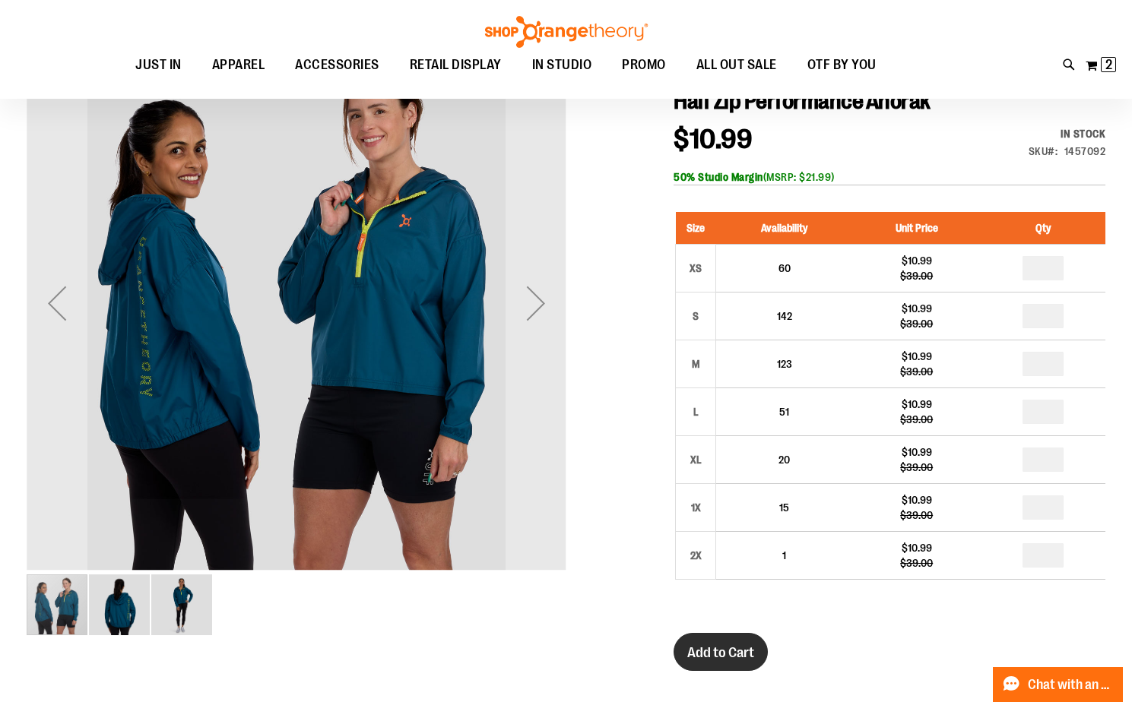
click at [753, 659] on span "Add to Cart" at bounding box center [720, 653] width 67 height 17
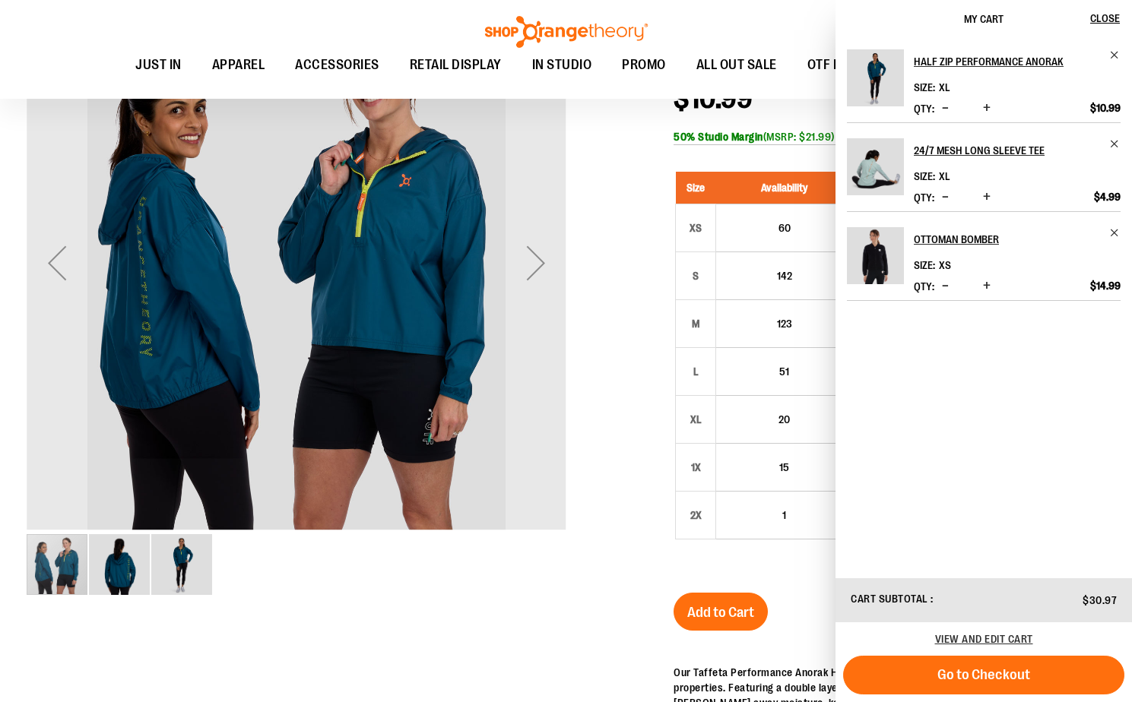
click at [978, 670] on span "Go to Checkout" at bounding box center [983, 675] width 93 height 17
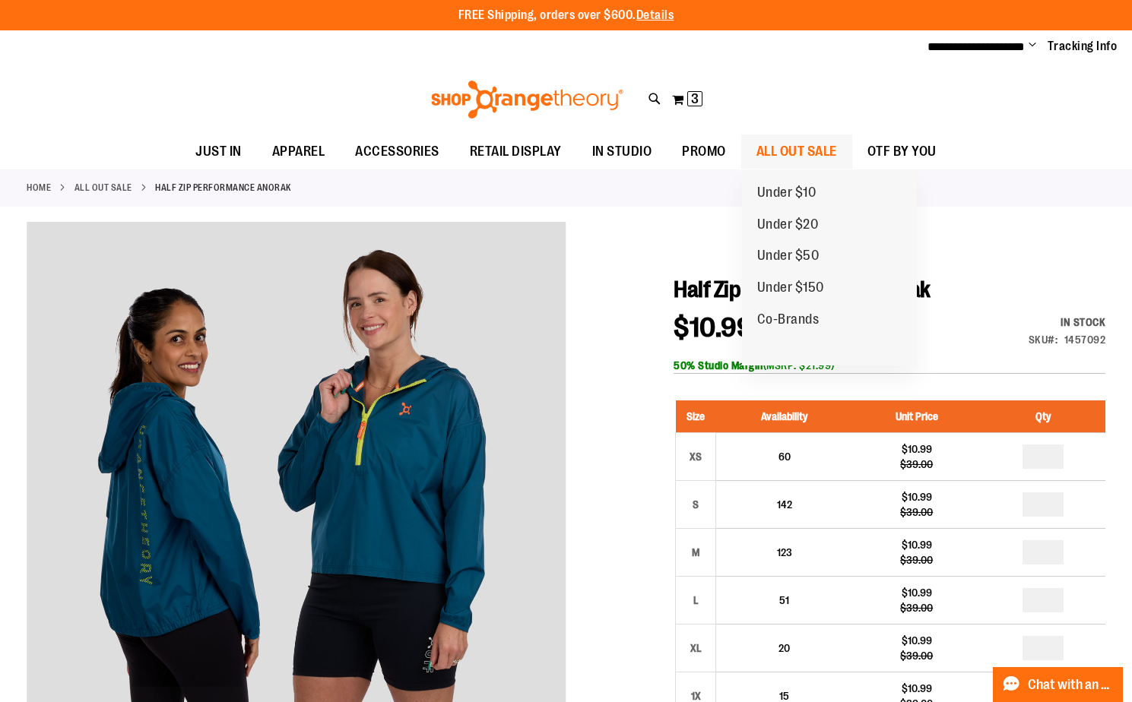
click at [795, 156] on span "ALL OUT SALE" at bounding box center [796, 152] width 81 height 34
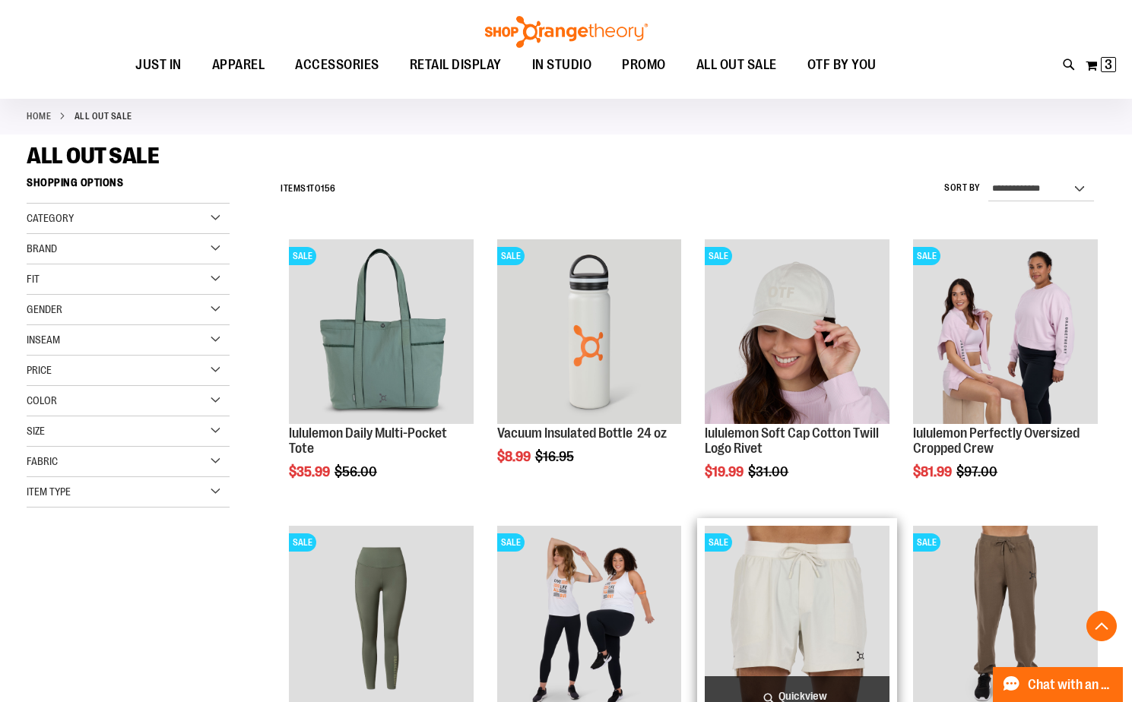
scroll to position [379, 0]
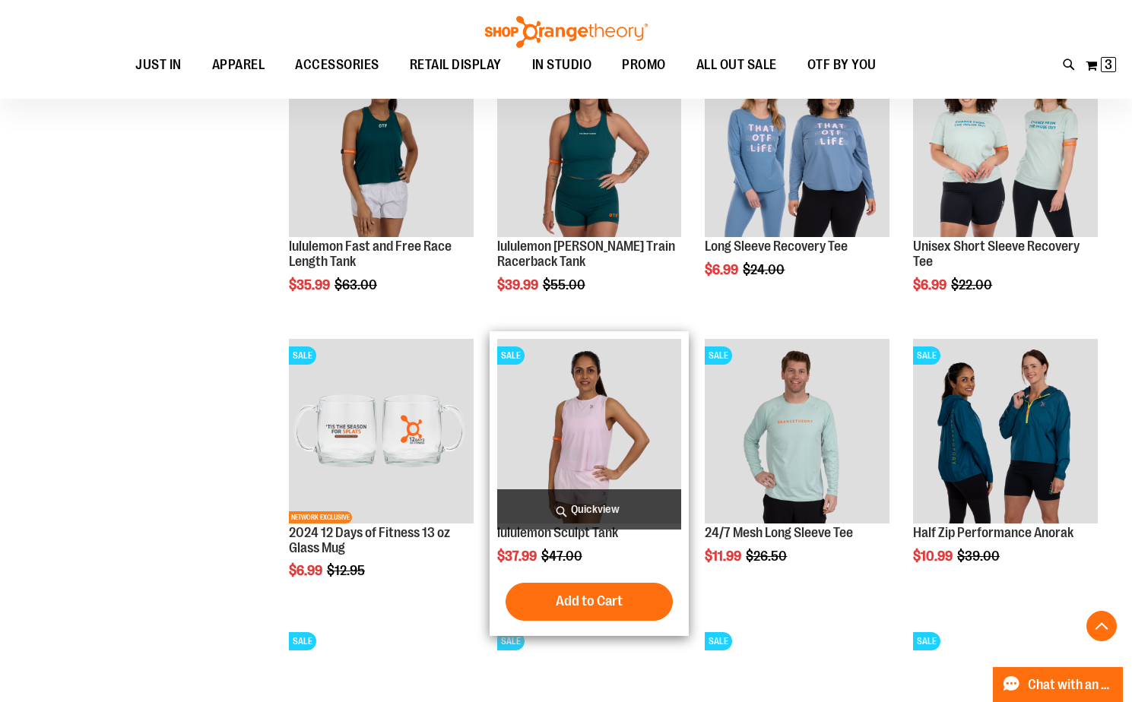
scroll to position [1139, 0]
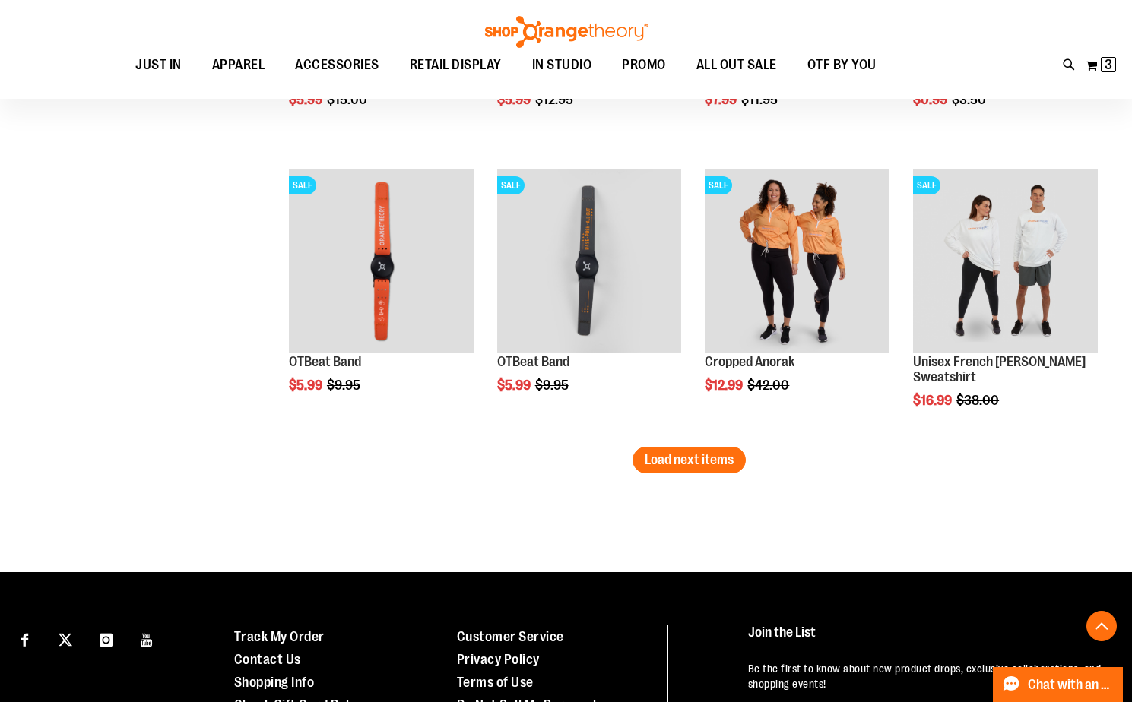
scroll to position [2432, 0]
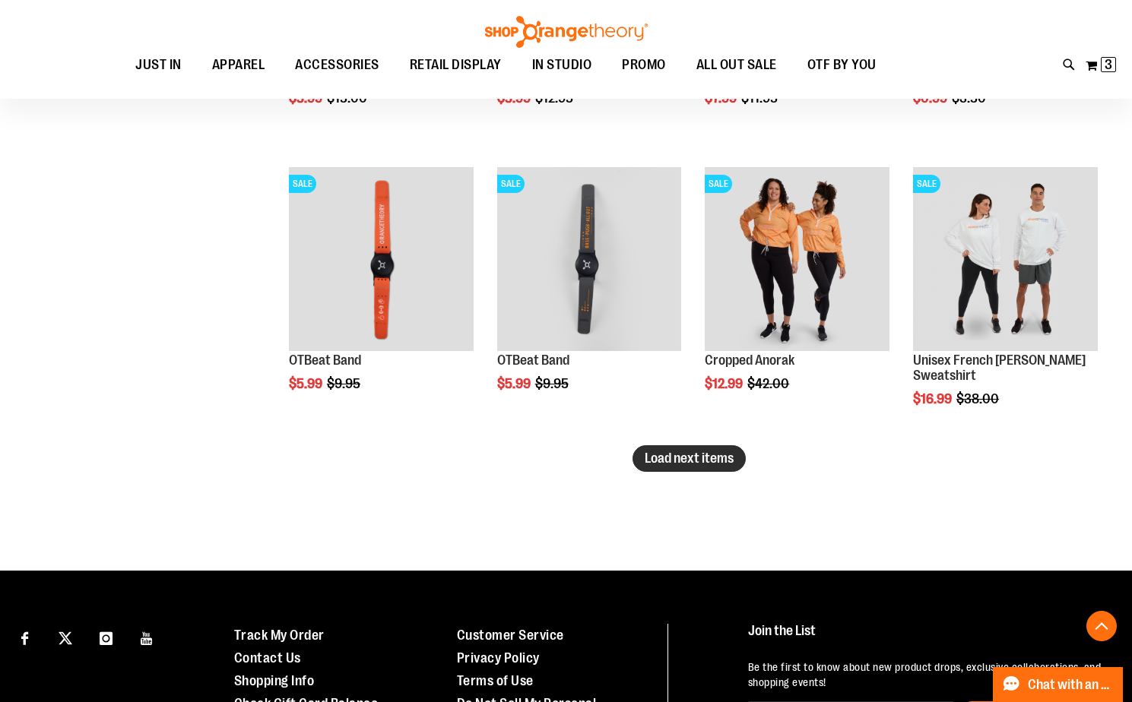
click at [716, 464] on span "Load next items" at bounding box center [689, 458] width 89 height 15
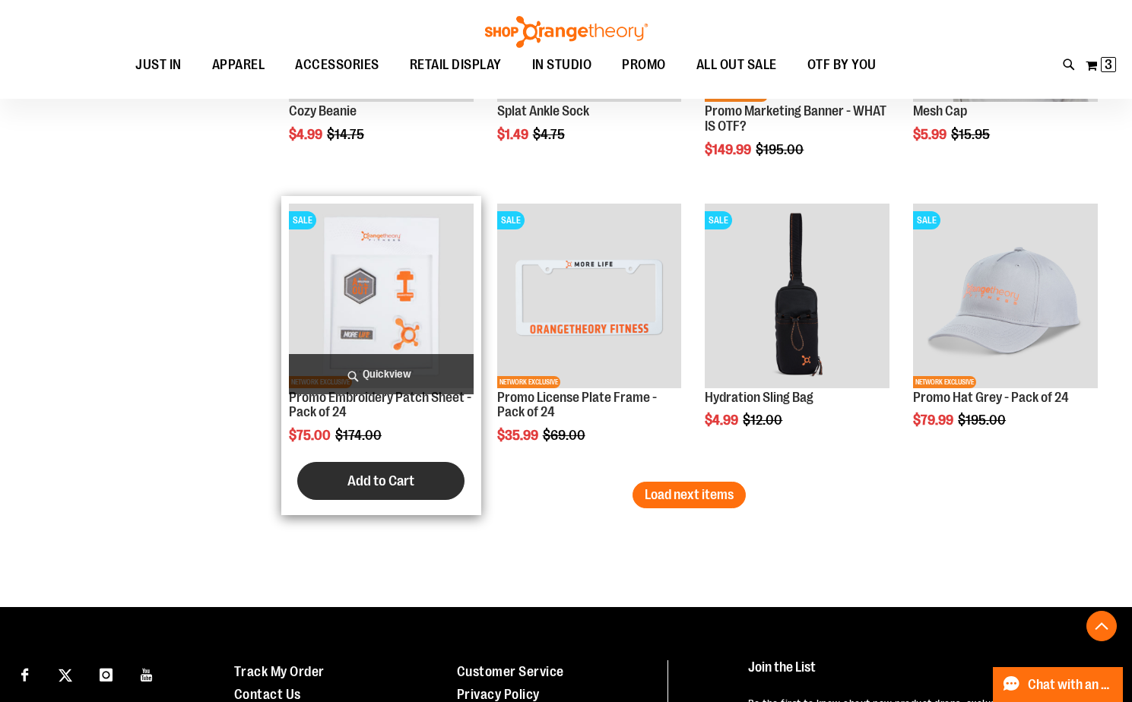
scroll to position [3268, 0]
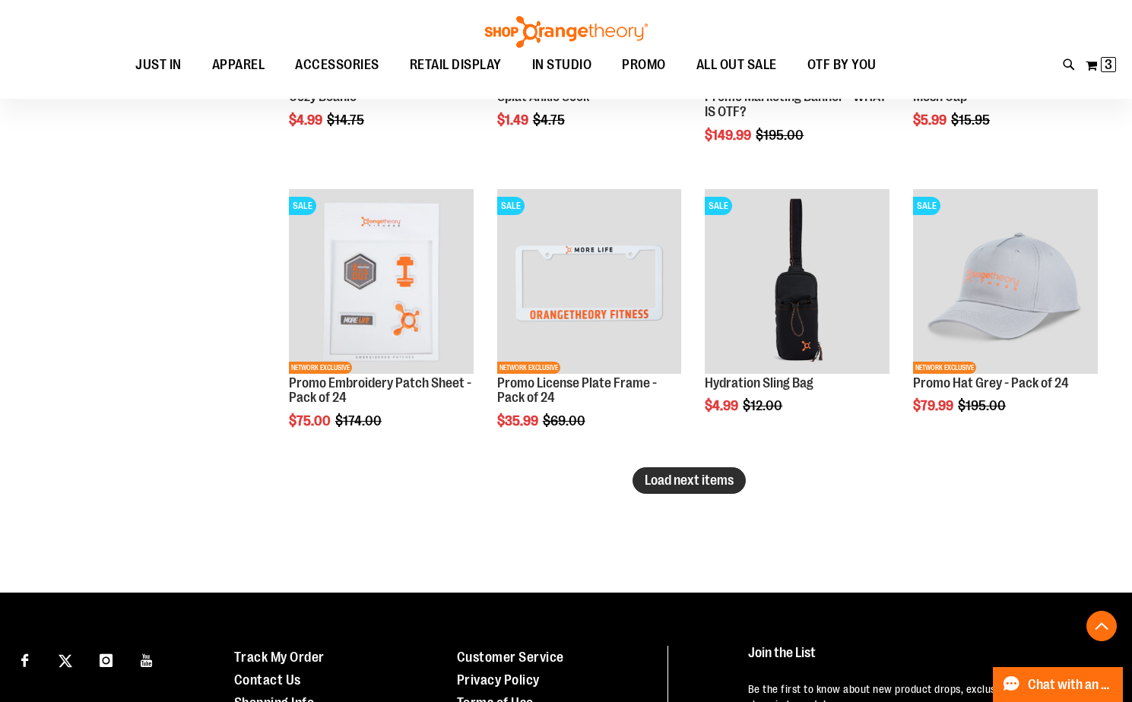
click at [681, 479] on span "Load next items" at bounding box center [689, 480] width 89 height 15
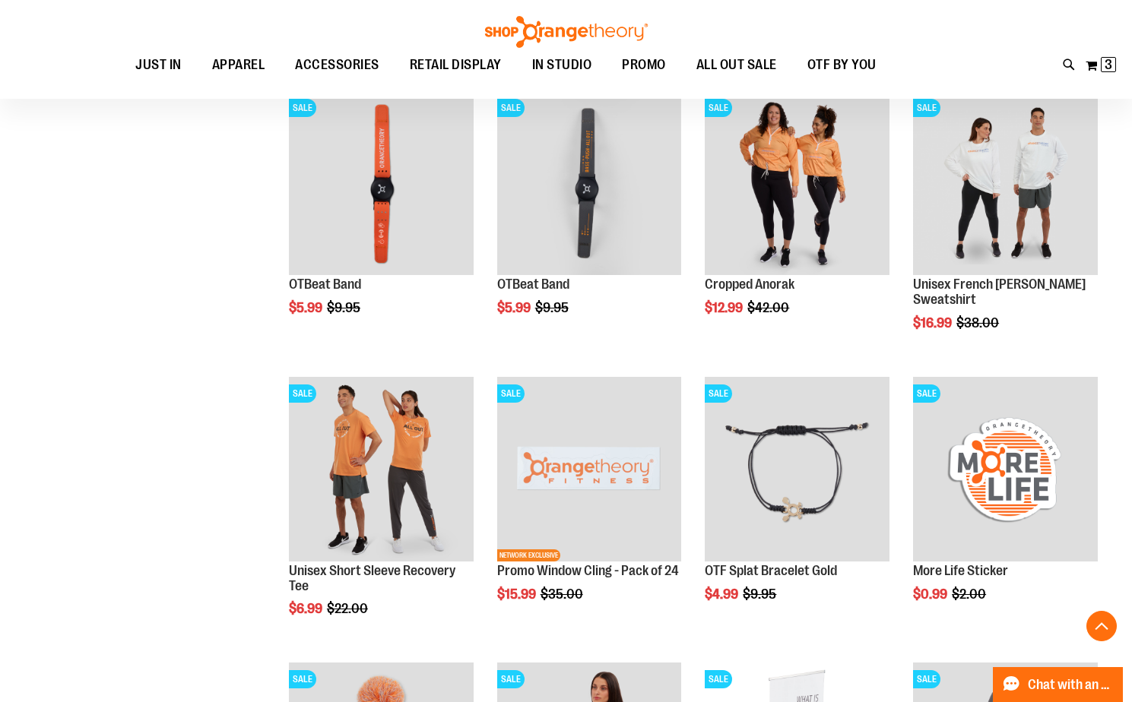
scroll to position [2356, 0]
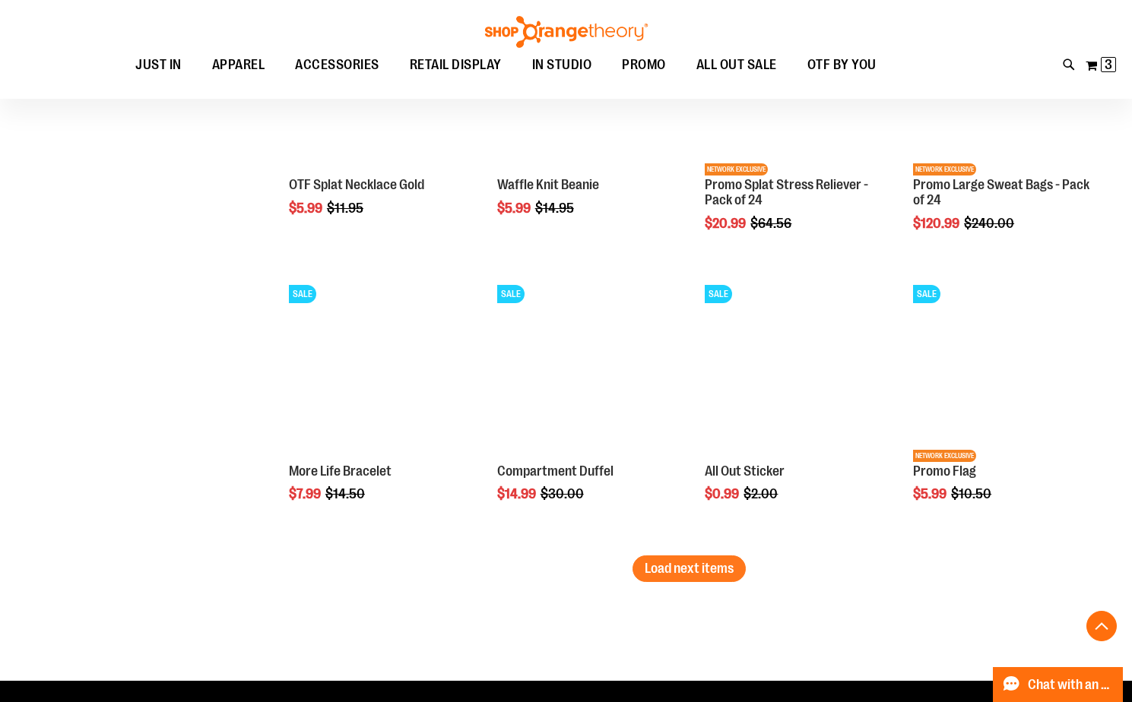
scroll to position [4152, 0]
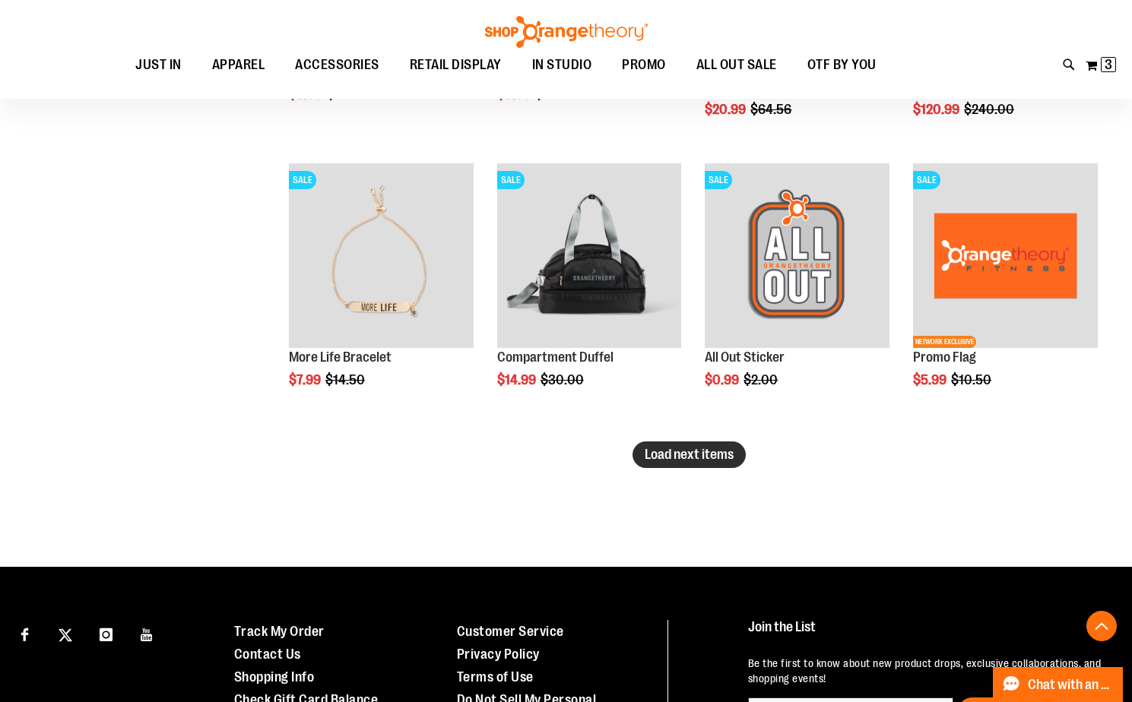
click at [662, 451] on span "Load next items" at bounding box center [689, 454] width 89 height 15
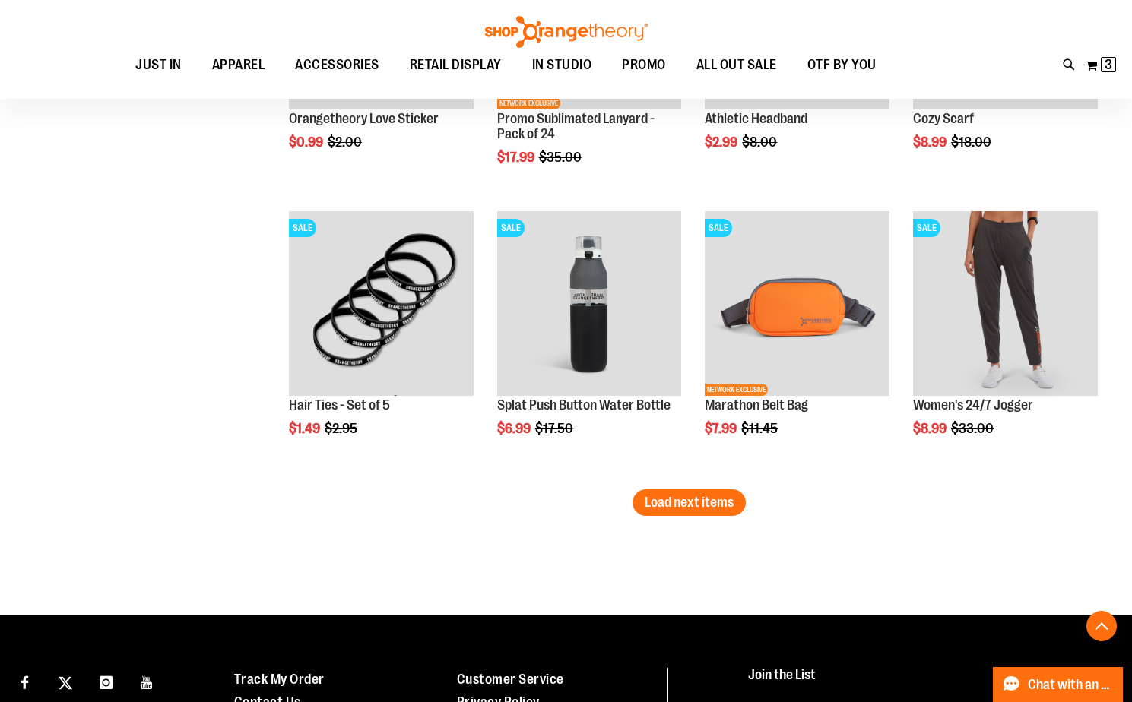
scroll to position [4988, 0]
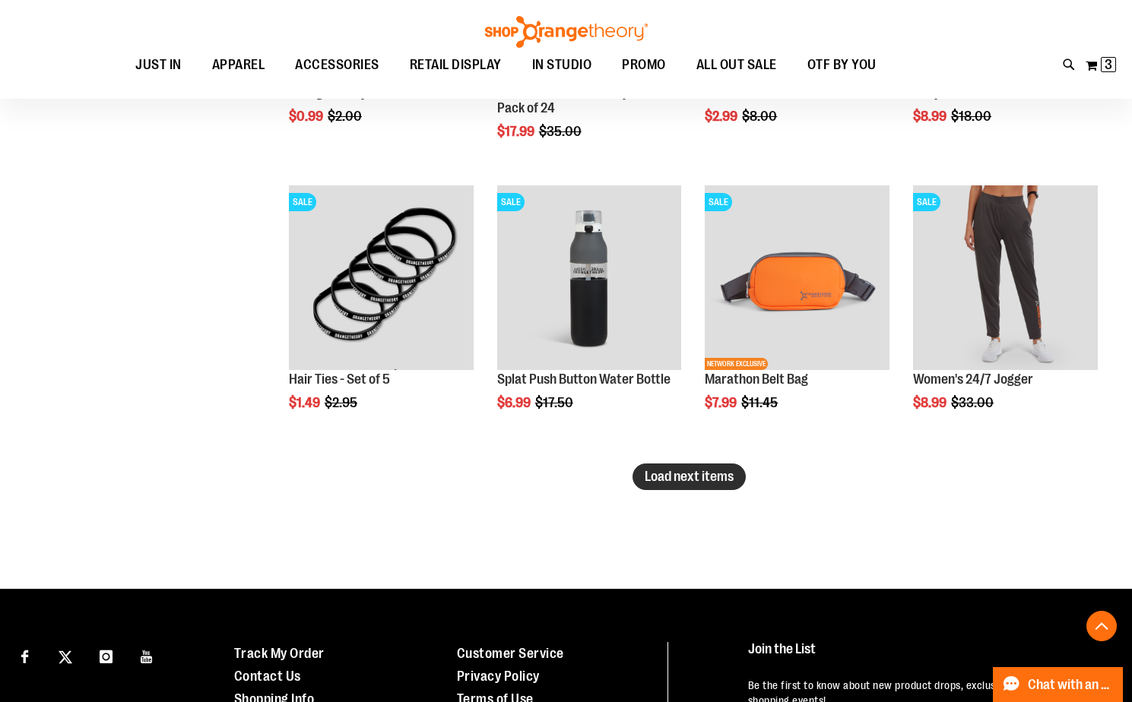
click at [667, 475] on span "Load next items" at bounding box center [689, 476] width 89 height 15
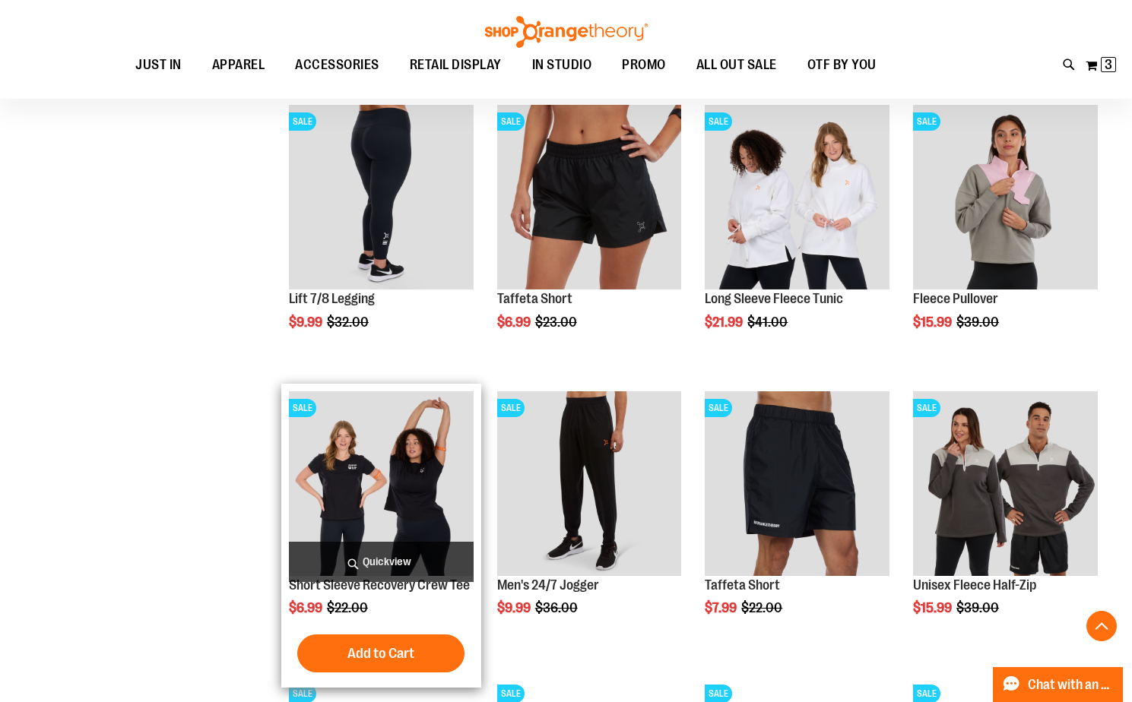
scroll to position [5368, 0]
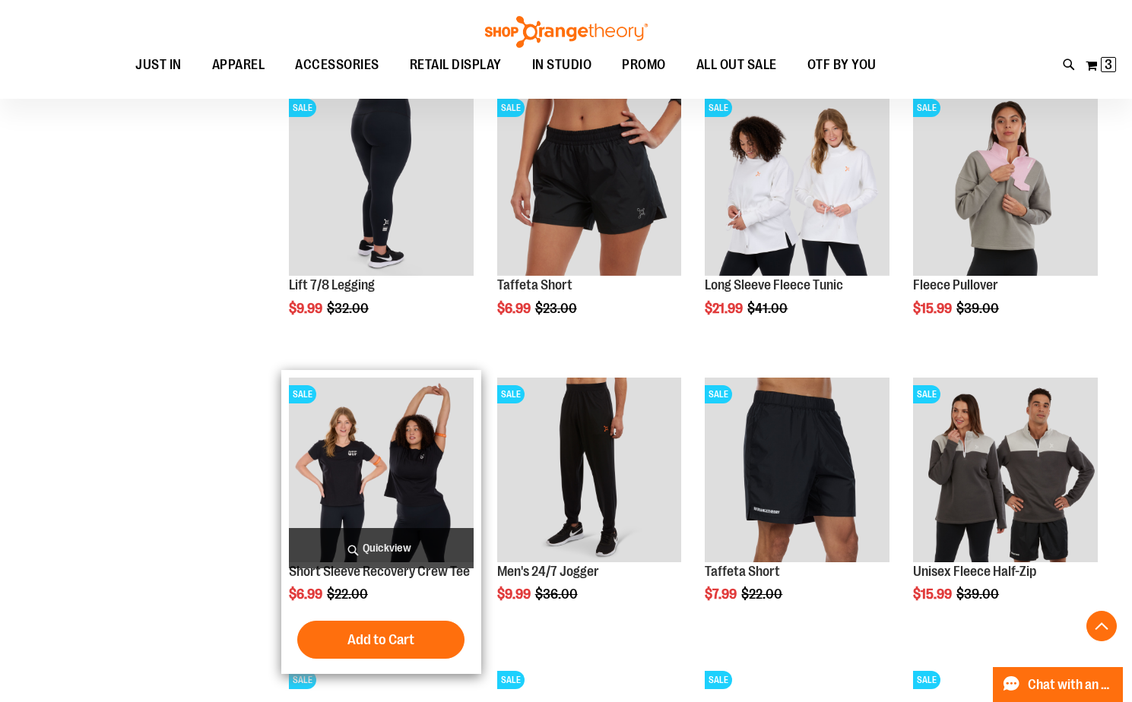
click at [408, 431] on img "product" at bounding box center [381, 470] width 185 height 185
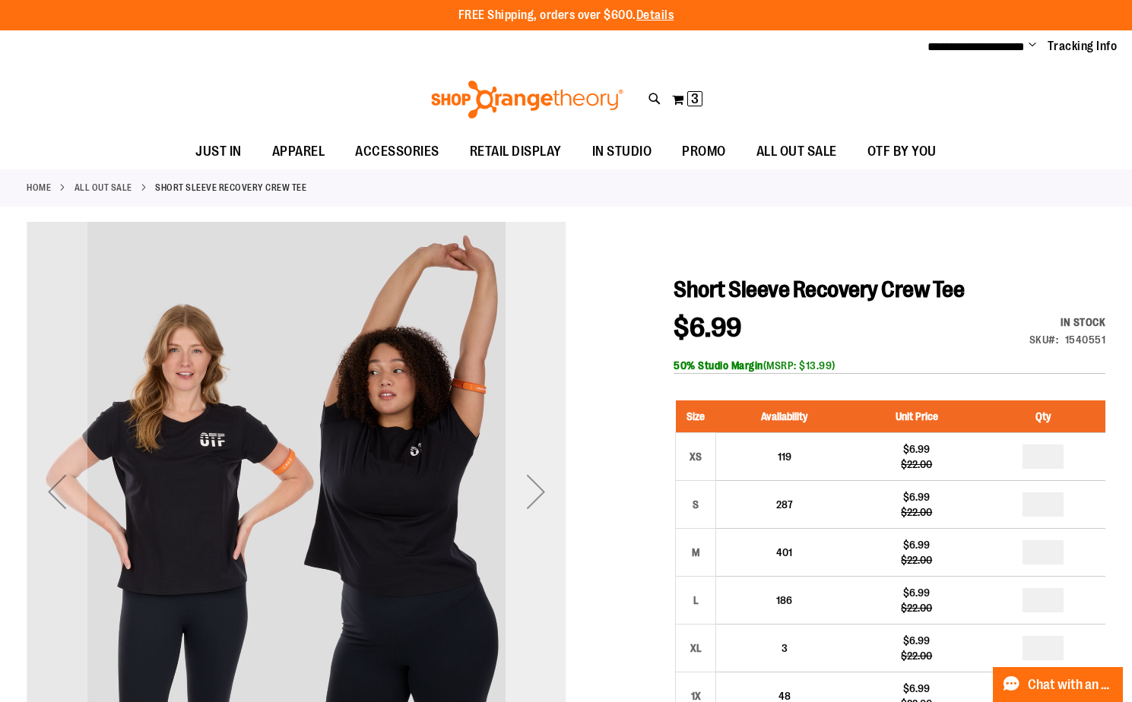
click at [543, 484] on div "Next" at bounding box center [536, 491] width 61 height 61
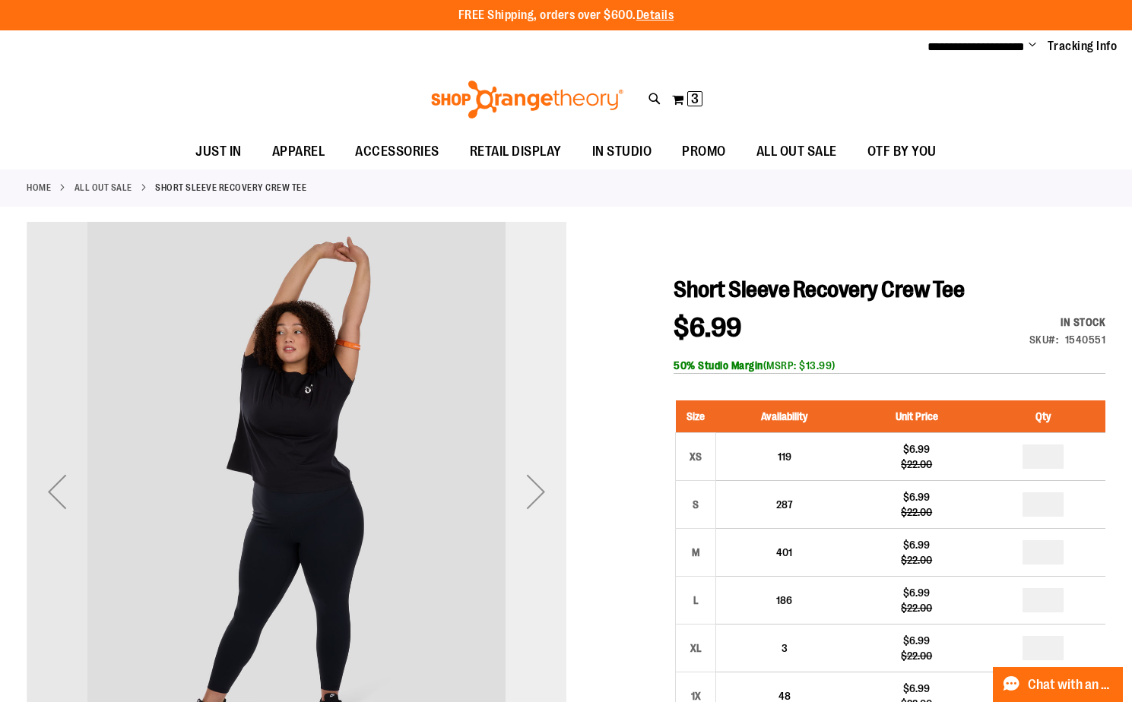
click at [543, 484] on div "Next" at bounding box center [536, 491] width 61 height 61
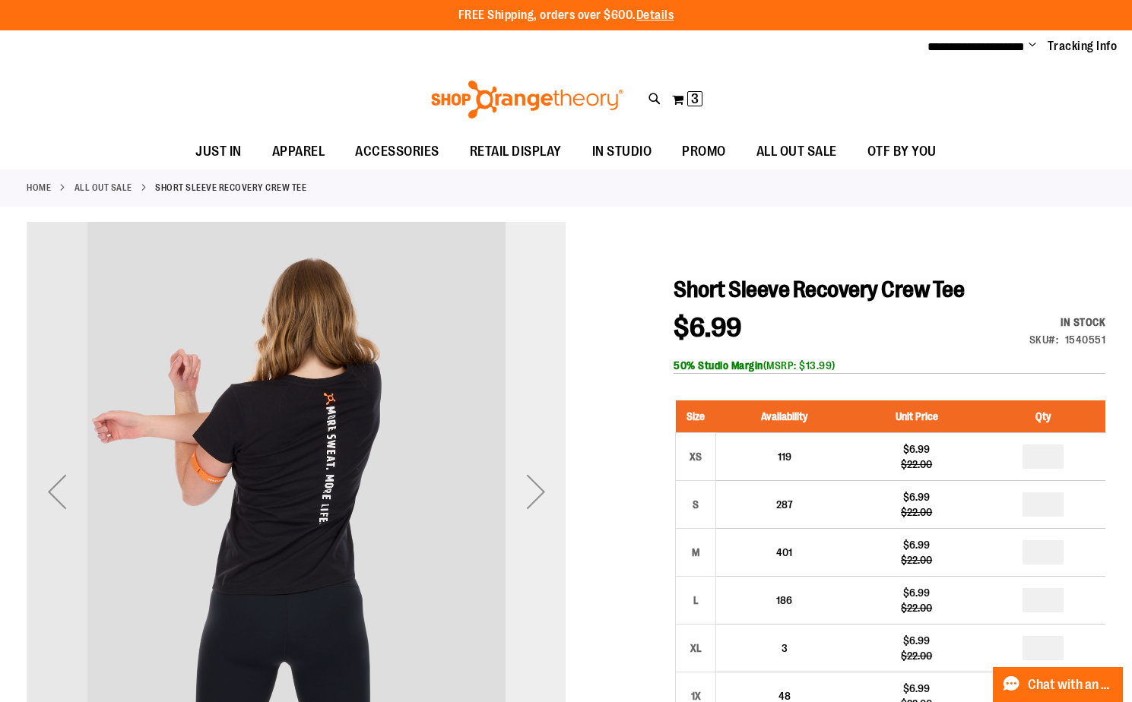
click at [543, 484] on div "Next" at bounding box center [536, 491] width 61 height 61
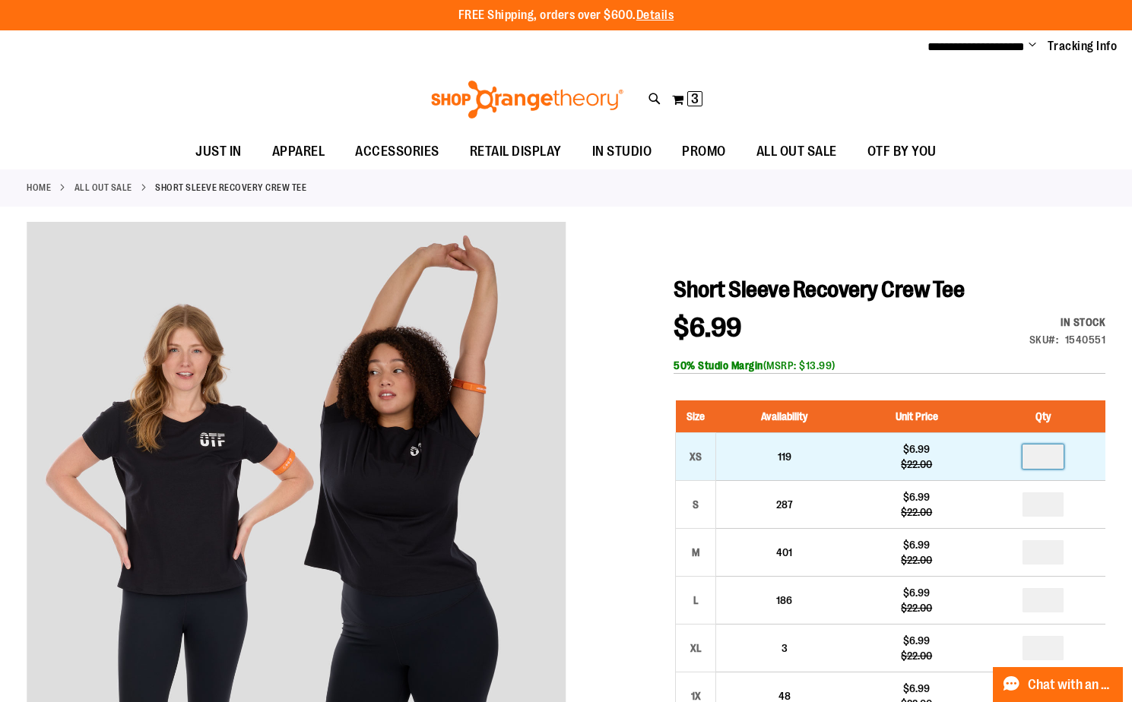
click at [1046, 461] on input "number" at bounding box center [1042, 457] width 41 height 24
type input "*"
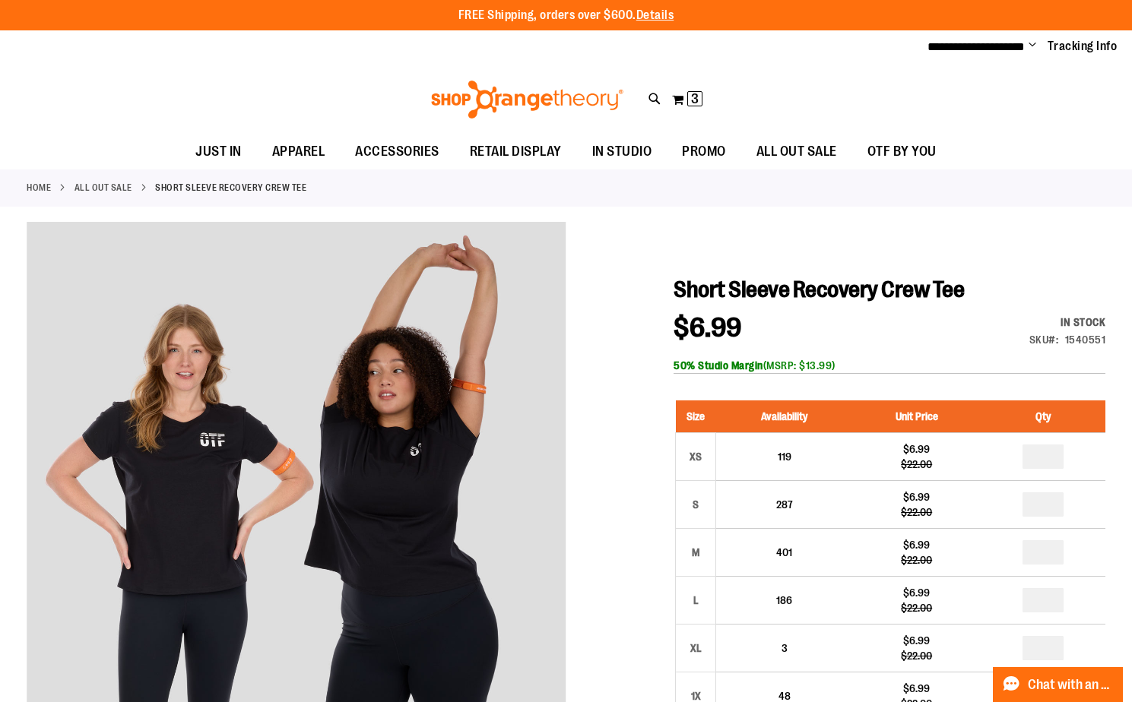
click at [611, 419] on div at bounding box center [566, 690] width 1079 height 936
